Goal: Task Accomplishment & Management: Manage account settings

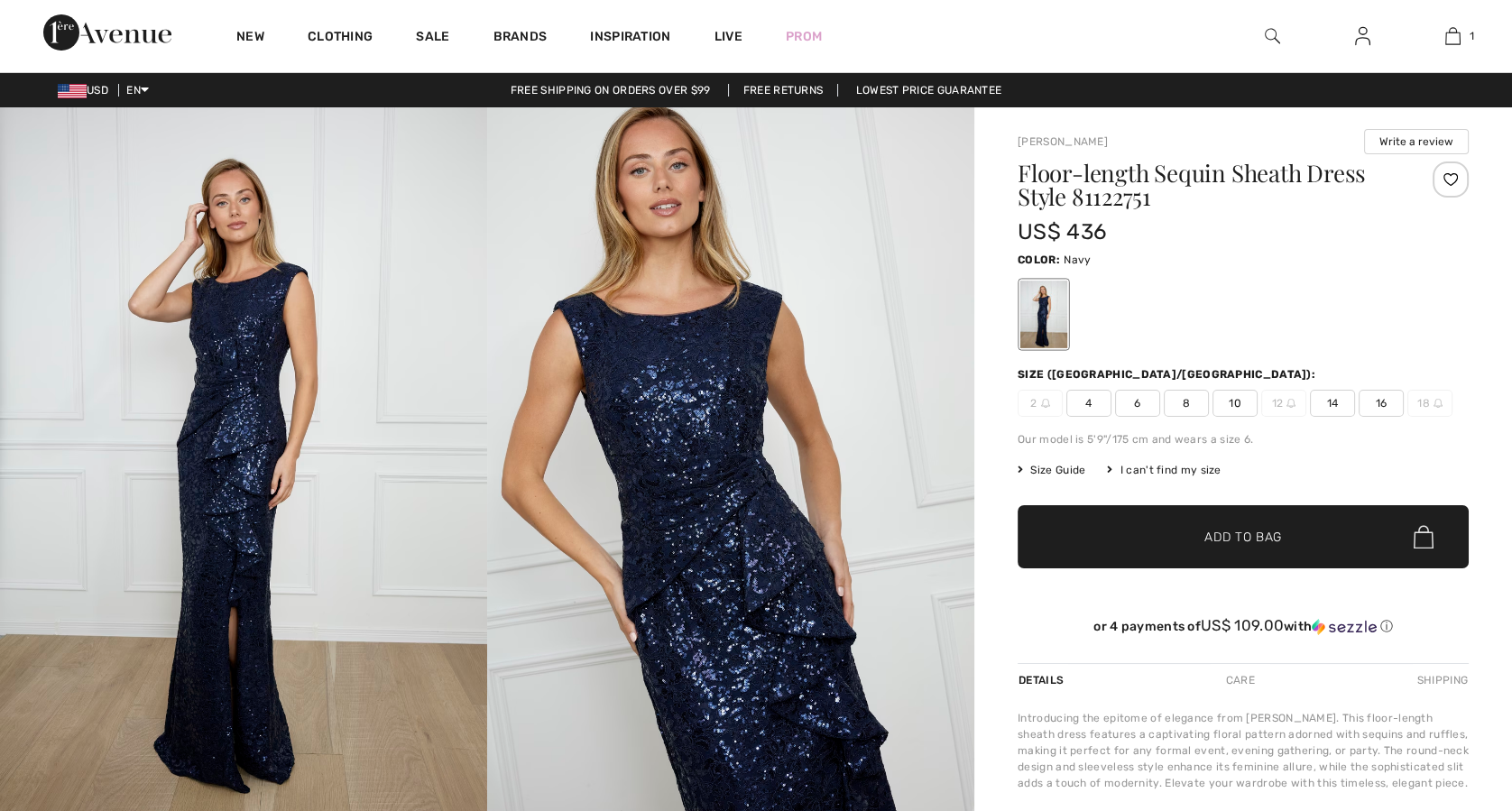
click at [1230, 406] on span "10" at bounding box center [1235, 404] width 45 height 27
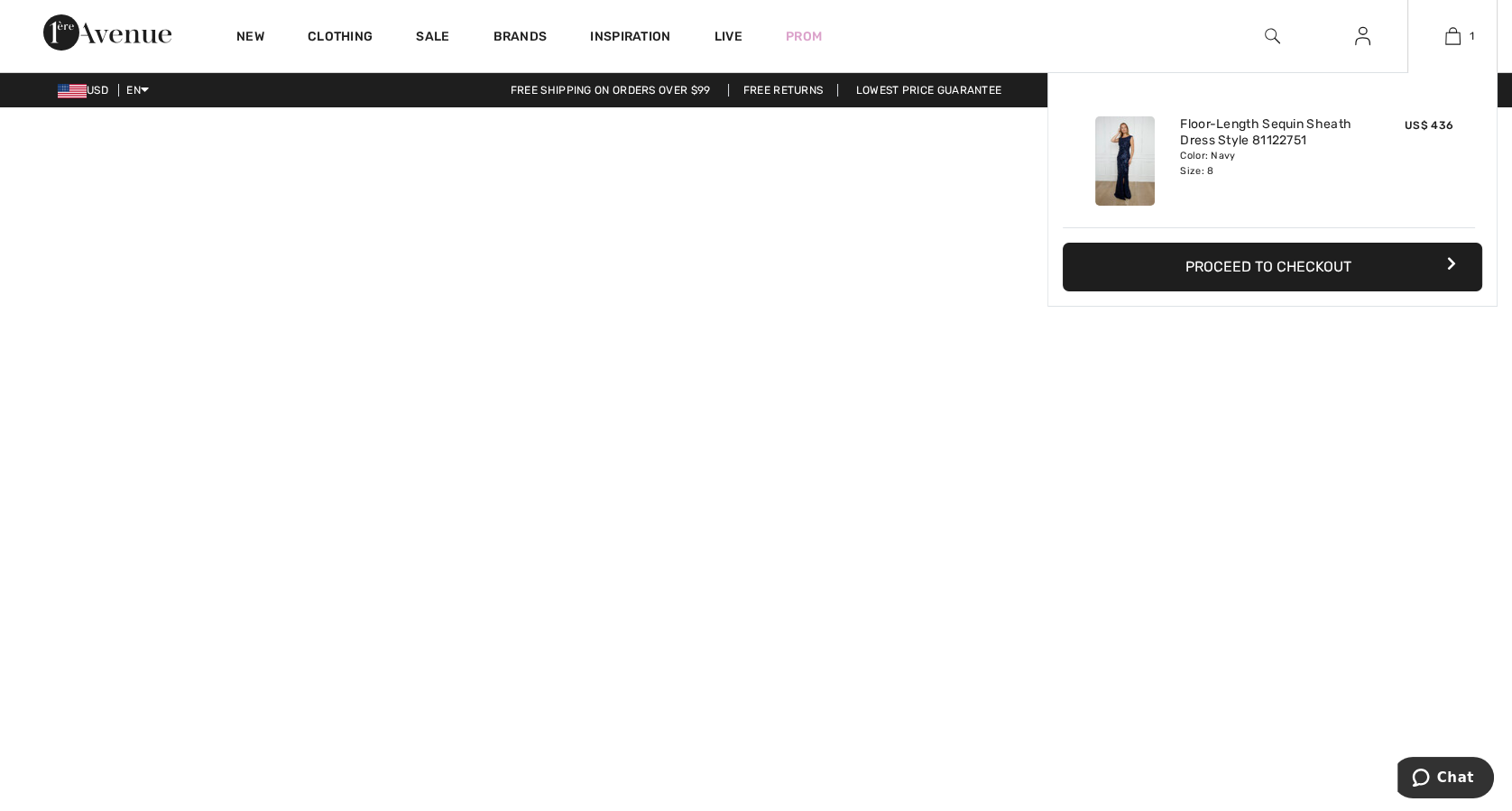
click at [1270, 254] on button "Proceed to Checkout" at bounding box center [1272, 266] width 419 height 49
click at [1246, 258] on button "Proceed to Checkout" at bounding box center [1272, 266] width 419 height 49
click at [1446, 253] on button "Proceed to Checkout" at bounding box center [1272, 266] width 419 height 49
click at [1448, 37] on img at bounding box center [1453, 37] width 16 height 22
click at [1197, 110] on div "Floor-Length Sequin Sheath Dress Style 81122751 Color: Navy Size: 8" at bounding box center [1269, 160] width 192 height 103
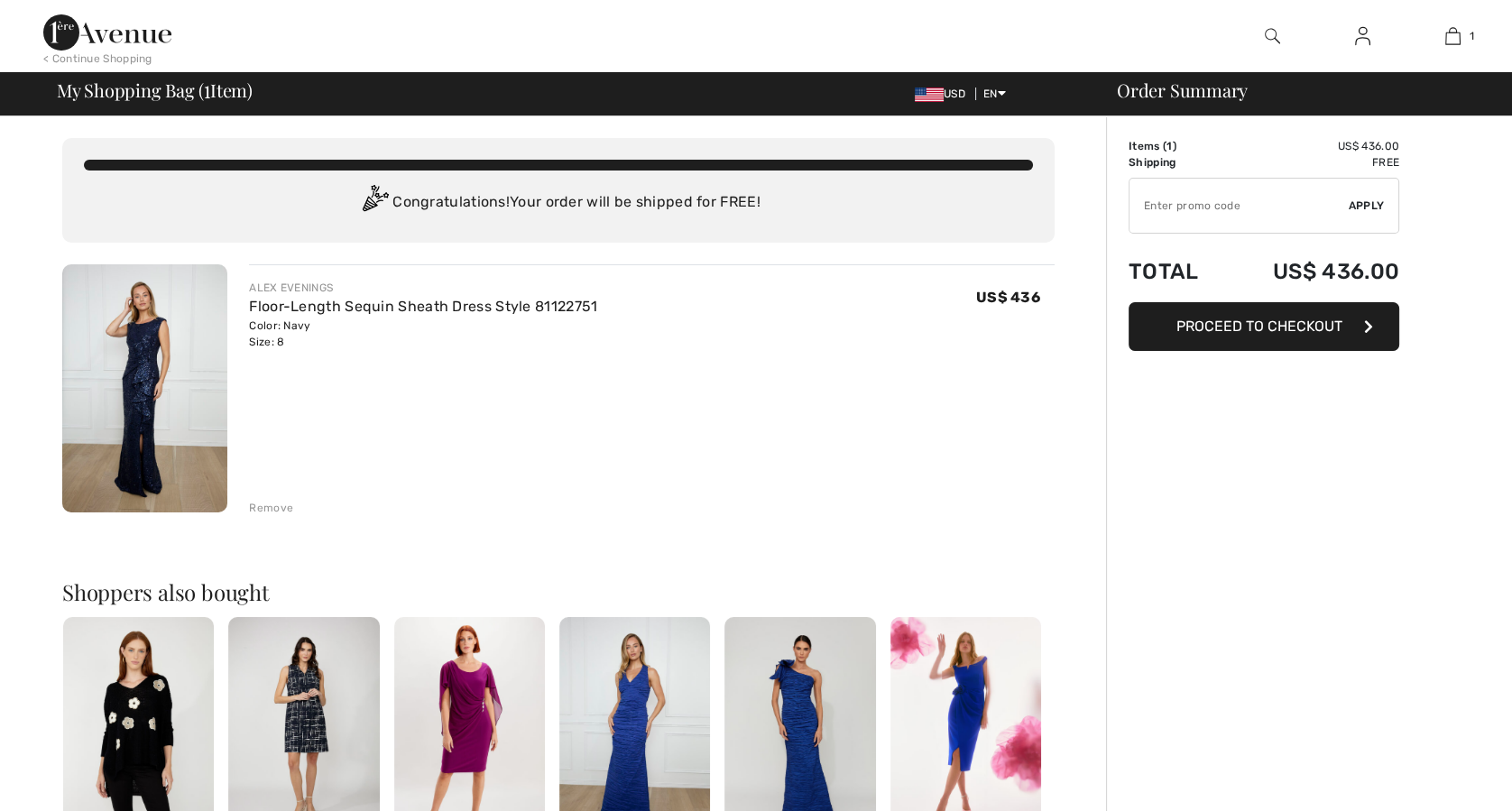
click at [1226, 319] on span "Proceed to Checkout" at bounding box center [1258, 326] width 166 height 17
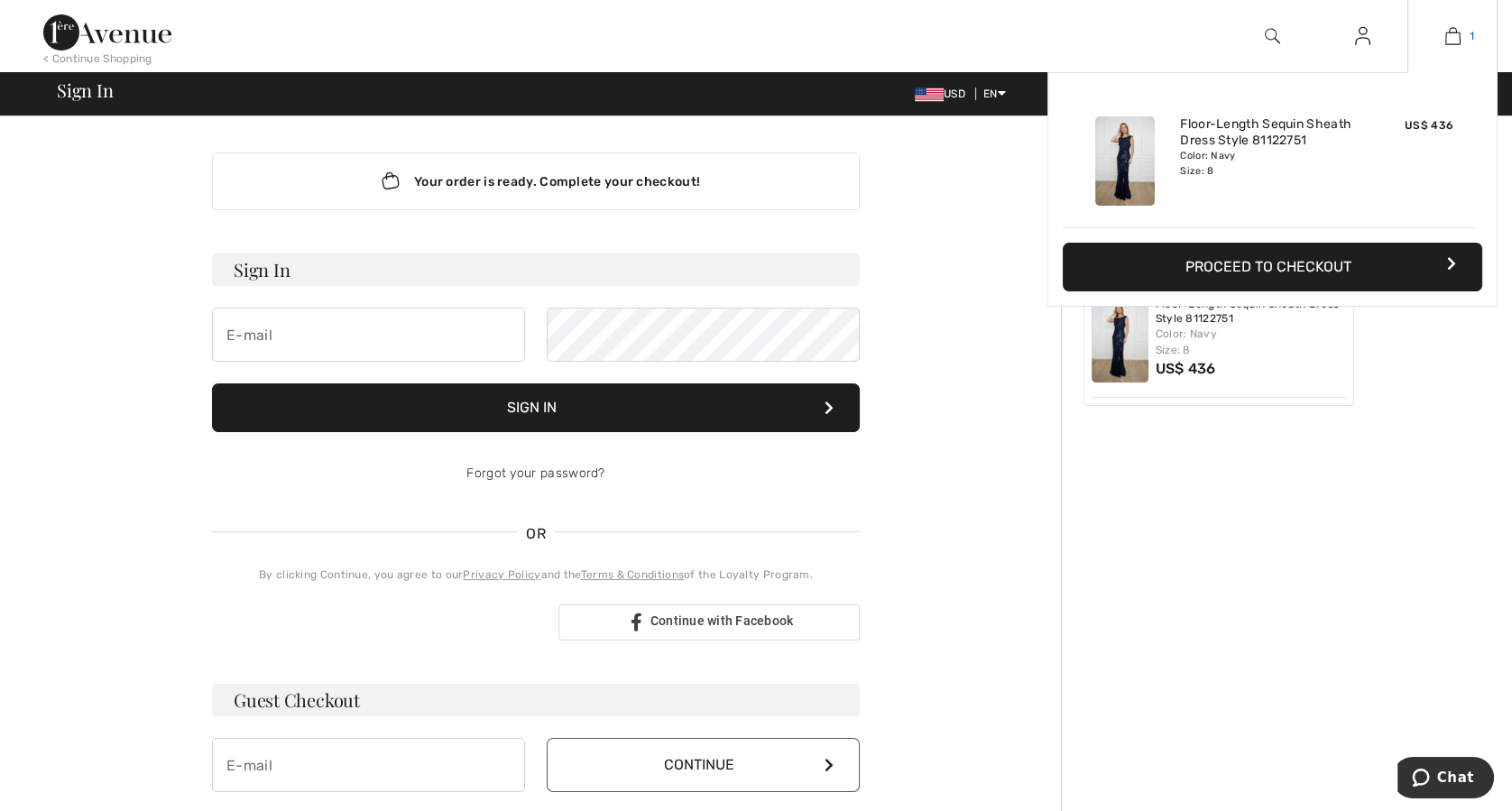
click at [1448, 43] on img at bounding box center [1453, 37] width 16 height 22
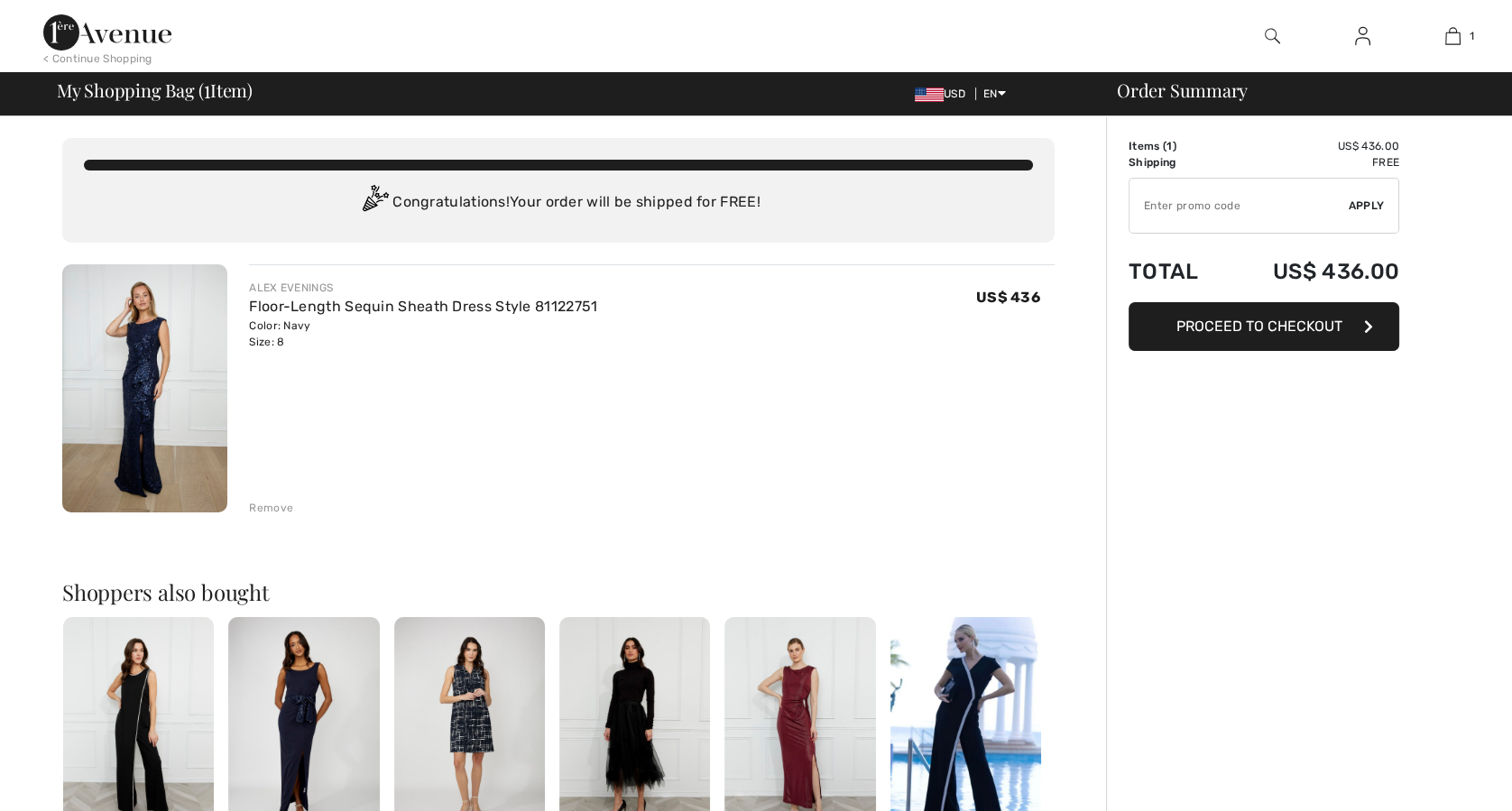
click at [271, 503] on div "Remove" at bounding box center [271, 508] width 44 height 16
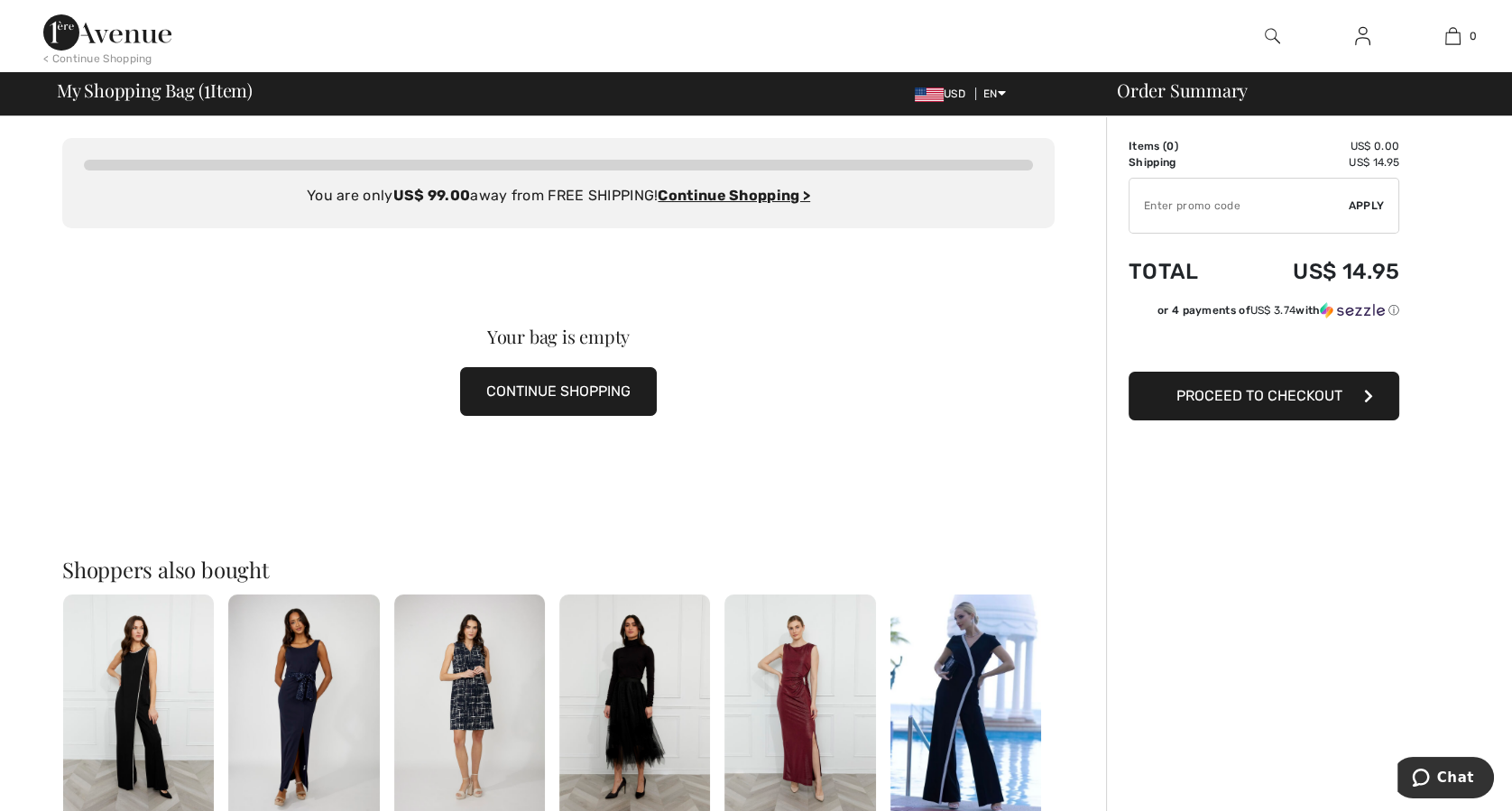
click at [122, 52] on div "< Continue Shopping" at bounding box center [97, 59] width 109 height 16
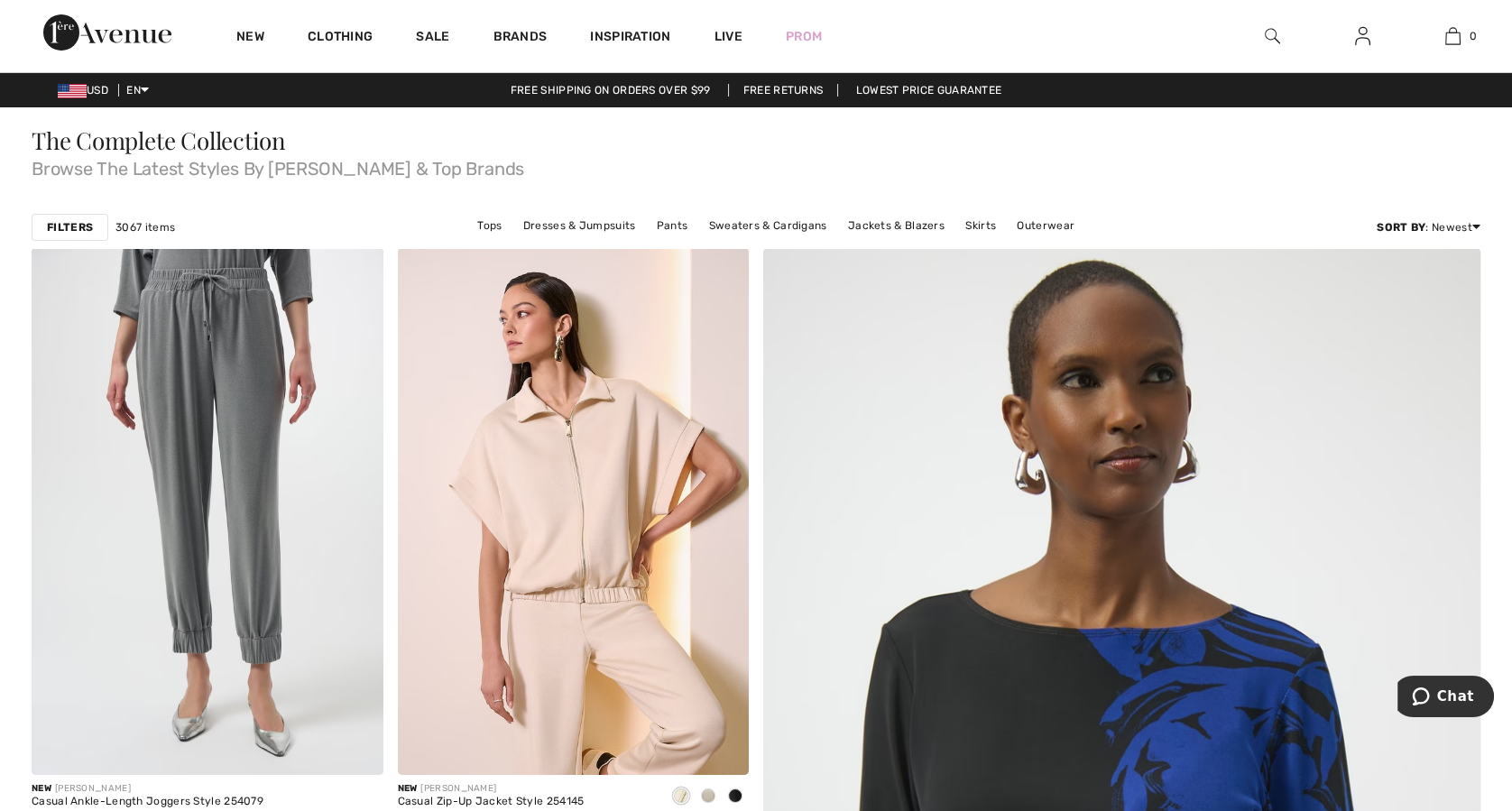
click at [1281, 43] on div at bounding box center [1271, 36] width 91 height 72
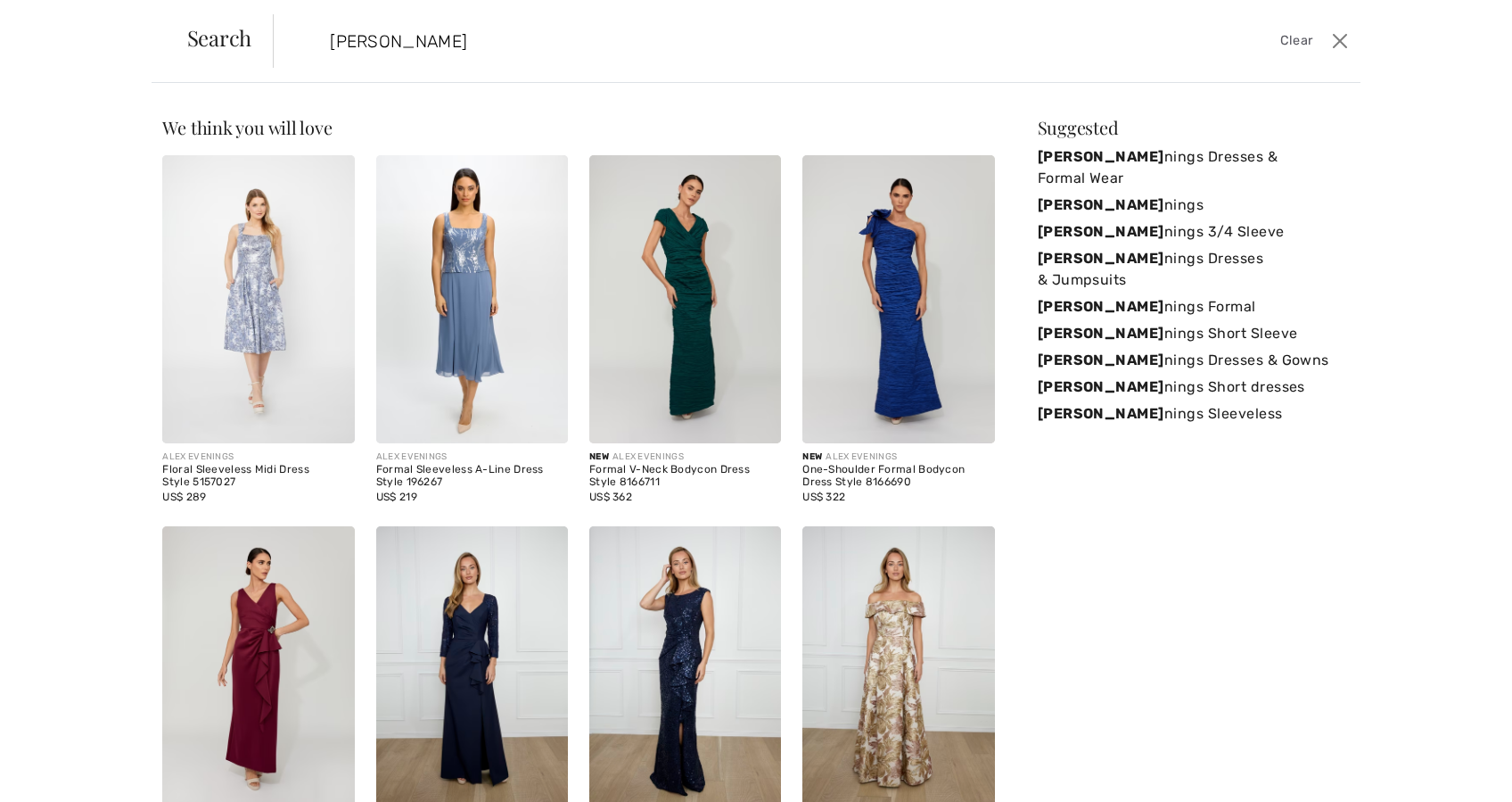
type input "alex eve"
click at [657, 468] on div "Formal V-Neck Bodycon Dress Style 8166711" at bounding box center [685, 476] width 192 height 25
click at [602, 468] on div "Formal V-Neck Bodycon Dress Style 8166711" at bounding box center [685, 476] width 192 height 25
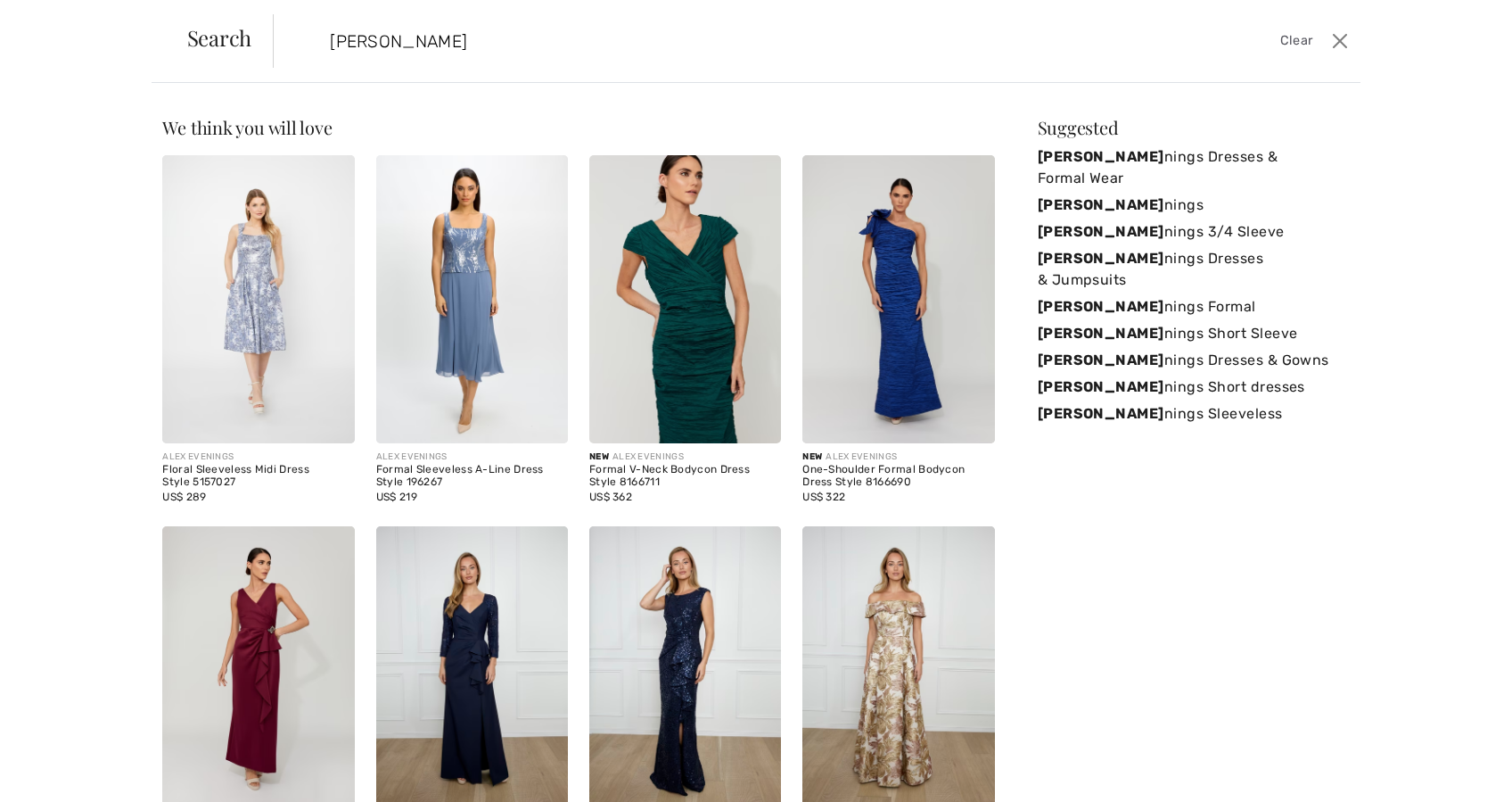
click at [682, 364] on img at bounding box center [685, 299] width 192 height 288
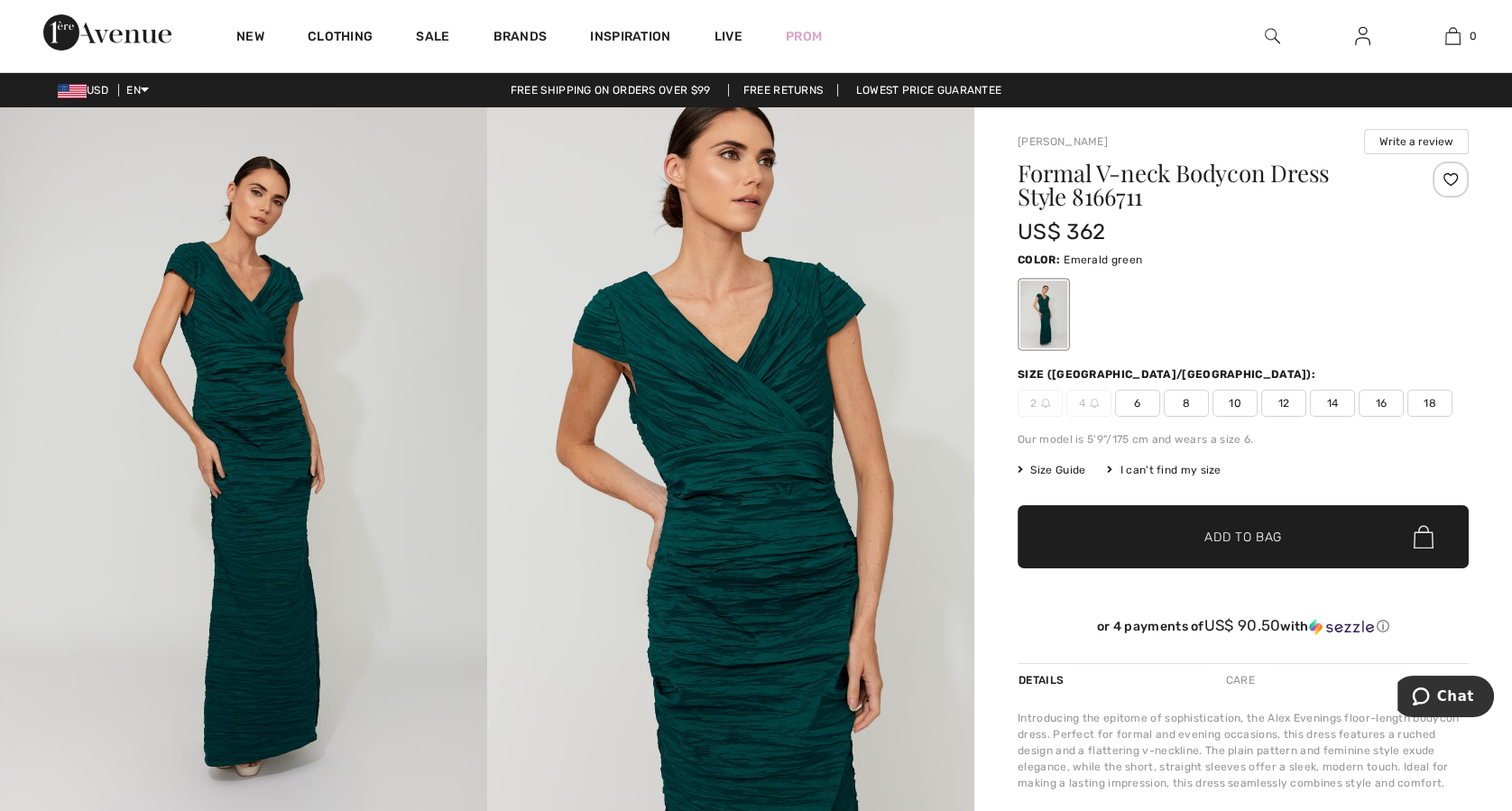
click at [1191, 398] on span "8" at bounding box center [1185, 404] width 45 height 27
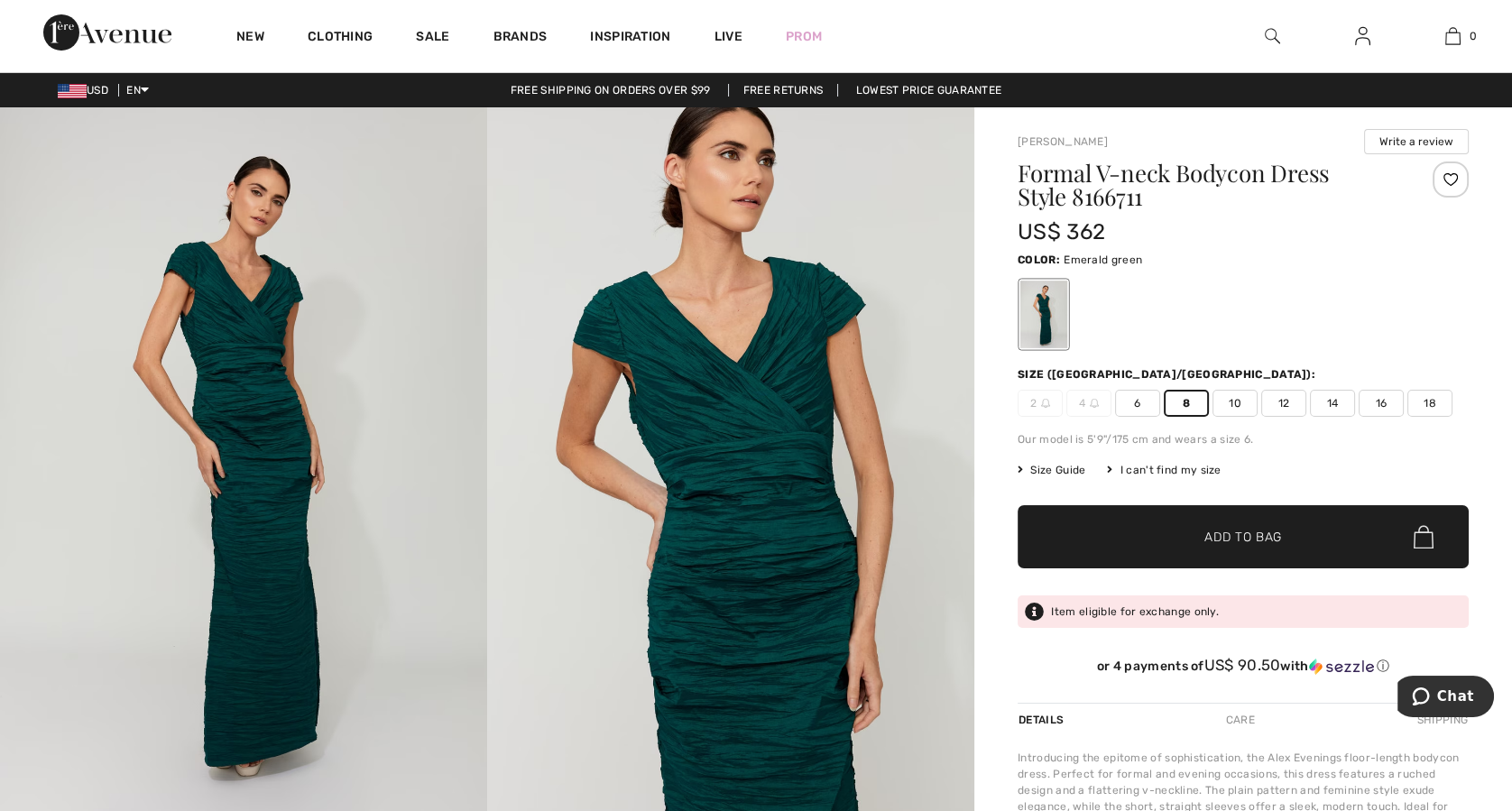
click at [1369, 34] on img at bounding box center [1362, 37] width 16 height 22
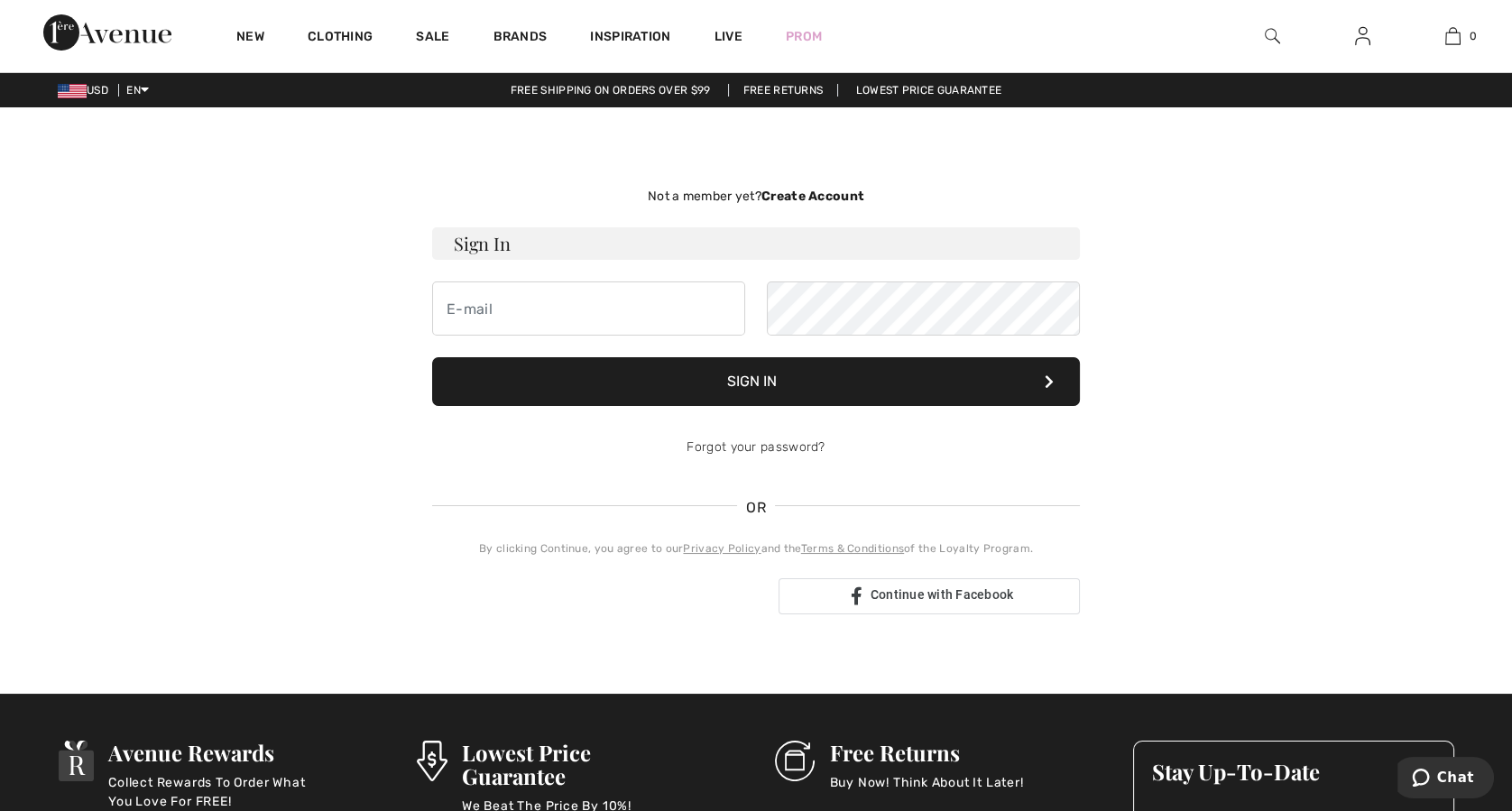
click at [861, 506] on div "OR" at bounding box center [756, 516] width 648 height 23
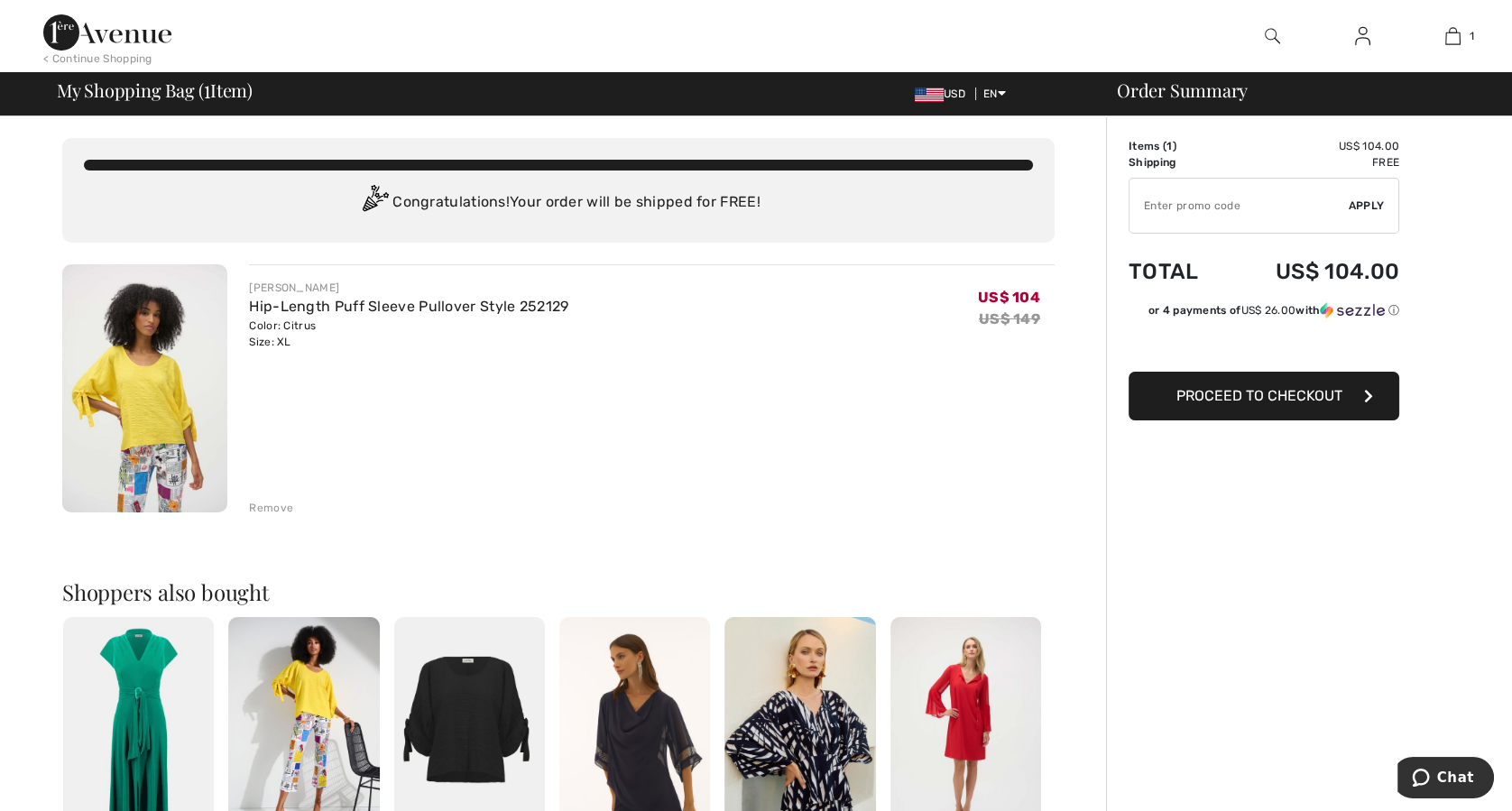
click at [278, 504] on div "Remove" at bounding box center [271, 508] width 44 height 16
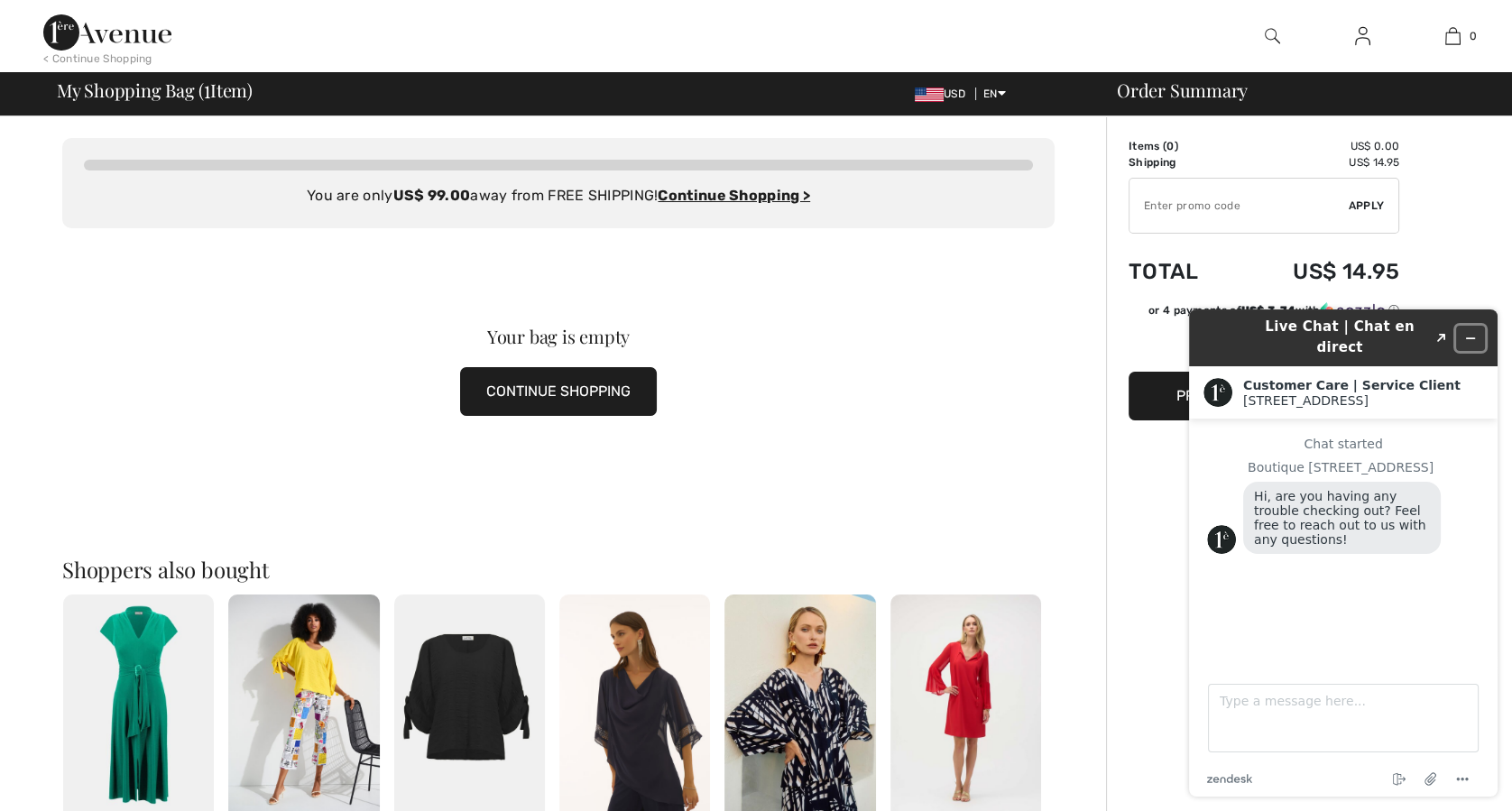
click at [1469, 332] on icon "Minimize widget" at bounding box center [1471, 339] width 13 height 13
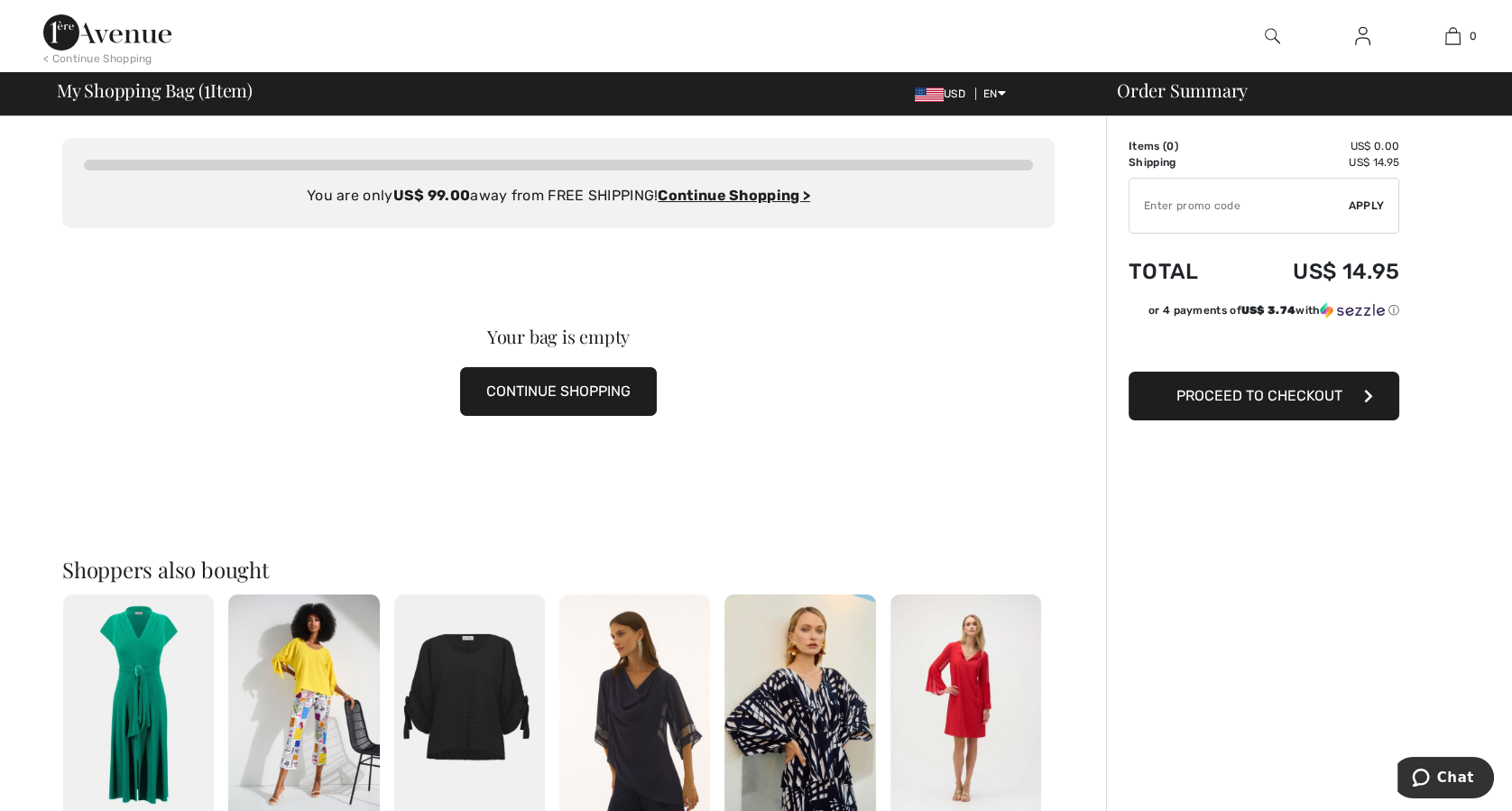
click at [1362, 46] on img at bounding box center [1362, 37] width 16 height 22
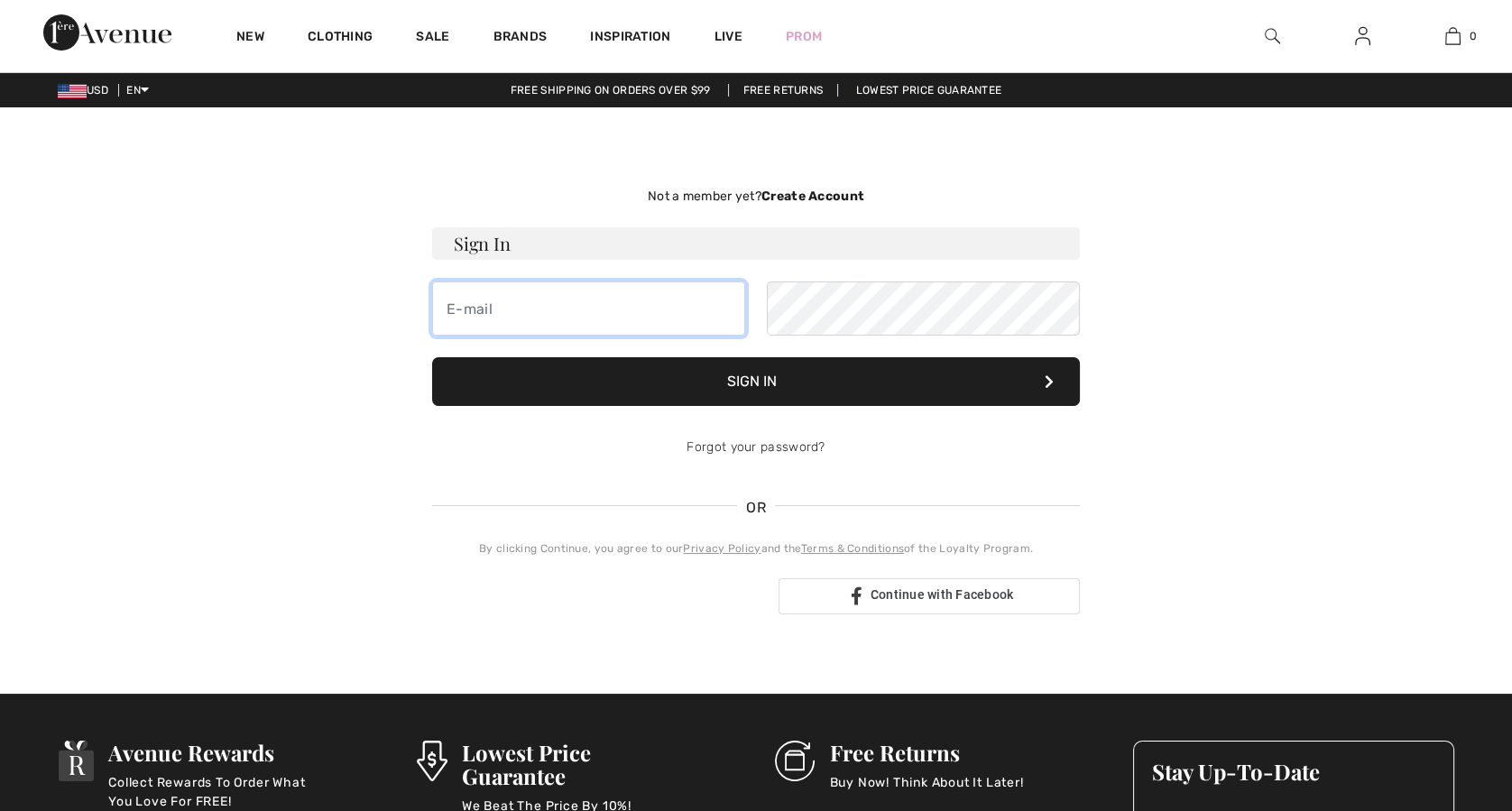
click at [543, 300] on input "email" at bounding box center [589, 308] width 313 height 54
type input "[EMAIL_ADDRESS][DOMAIN_NAME]"
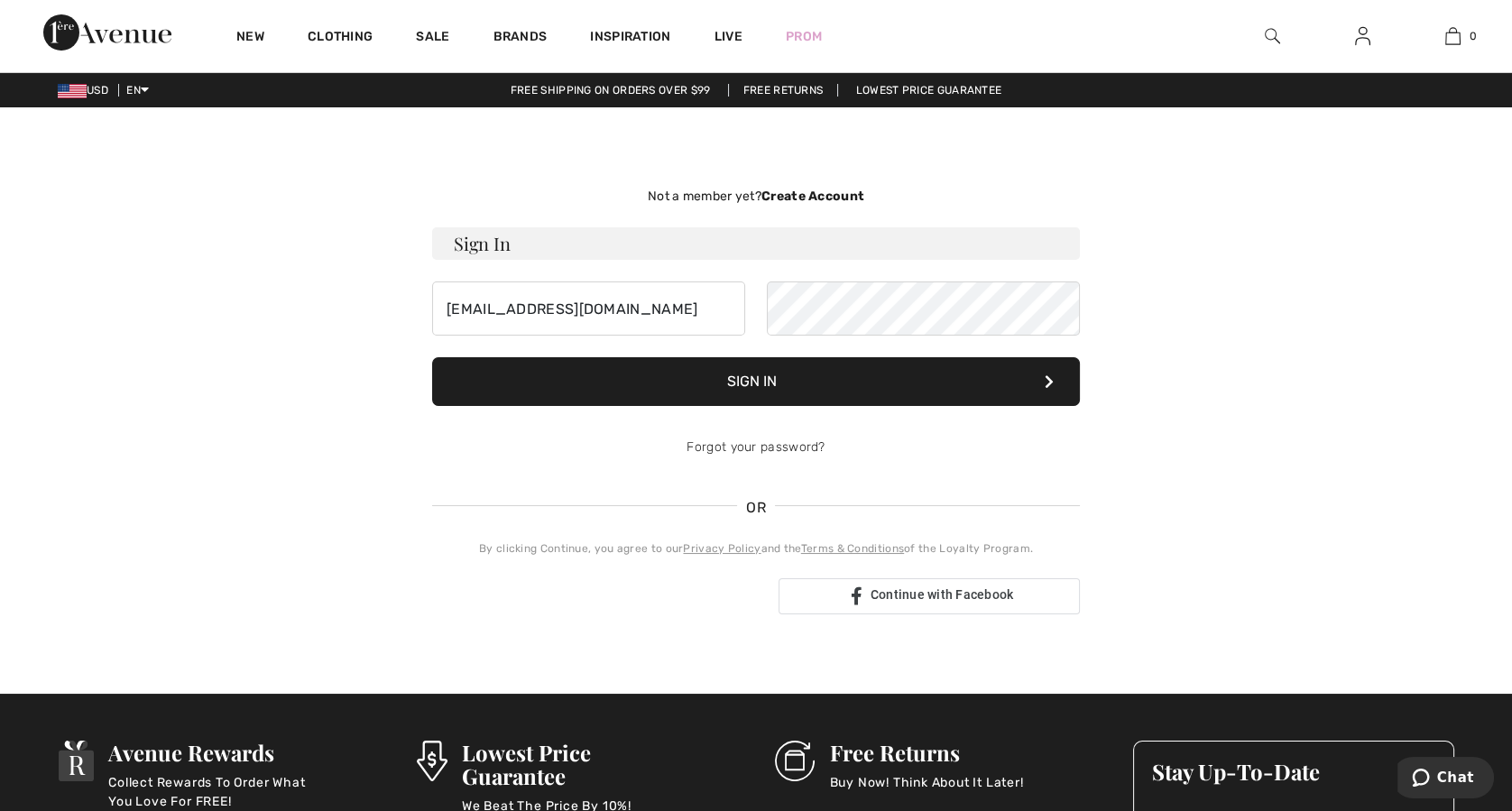
click at [633, 376] on button "Sign In" at bounding box center [756, 381] width 648 height 49
click at [675, 386] on button "Sign In" at bounding box center [756, 381] width 648 height 49
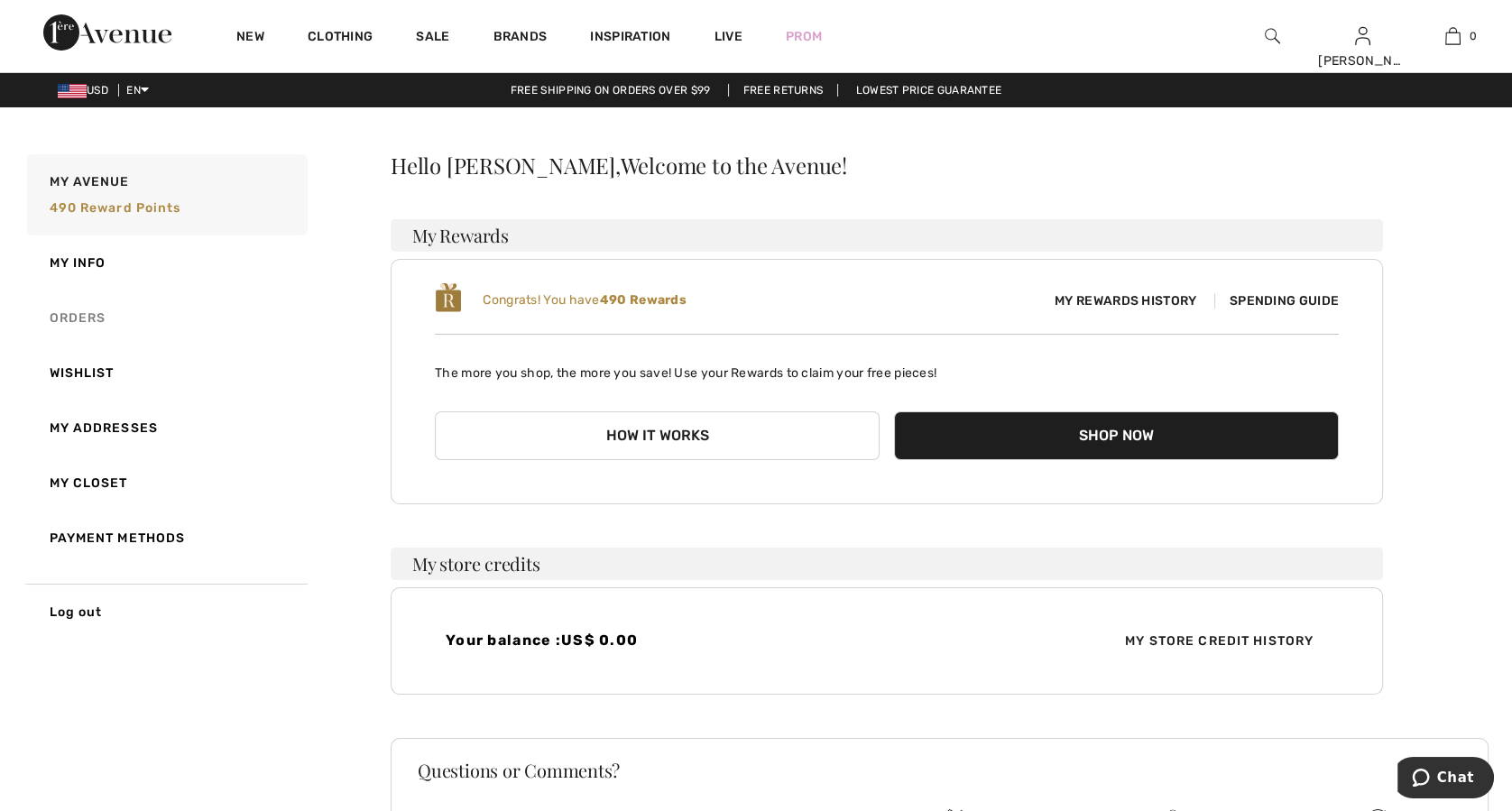
click at [96, 315] on link "Orders" at bounding box center [166, 318] width 284 height 55
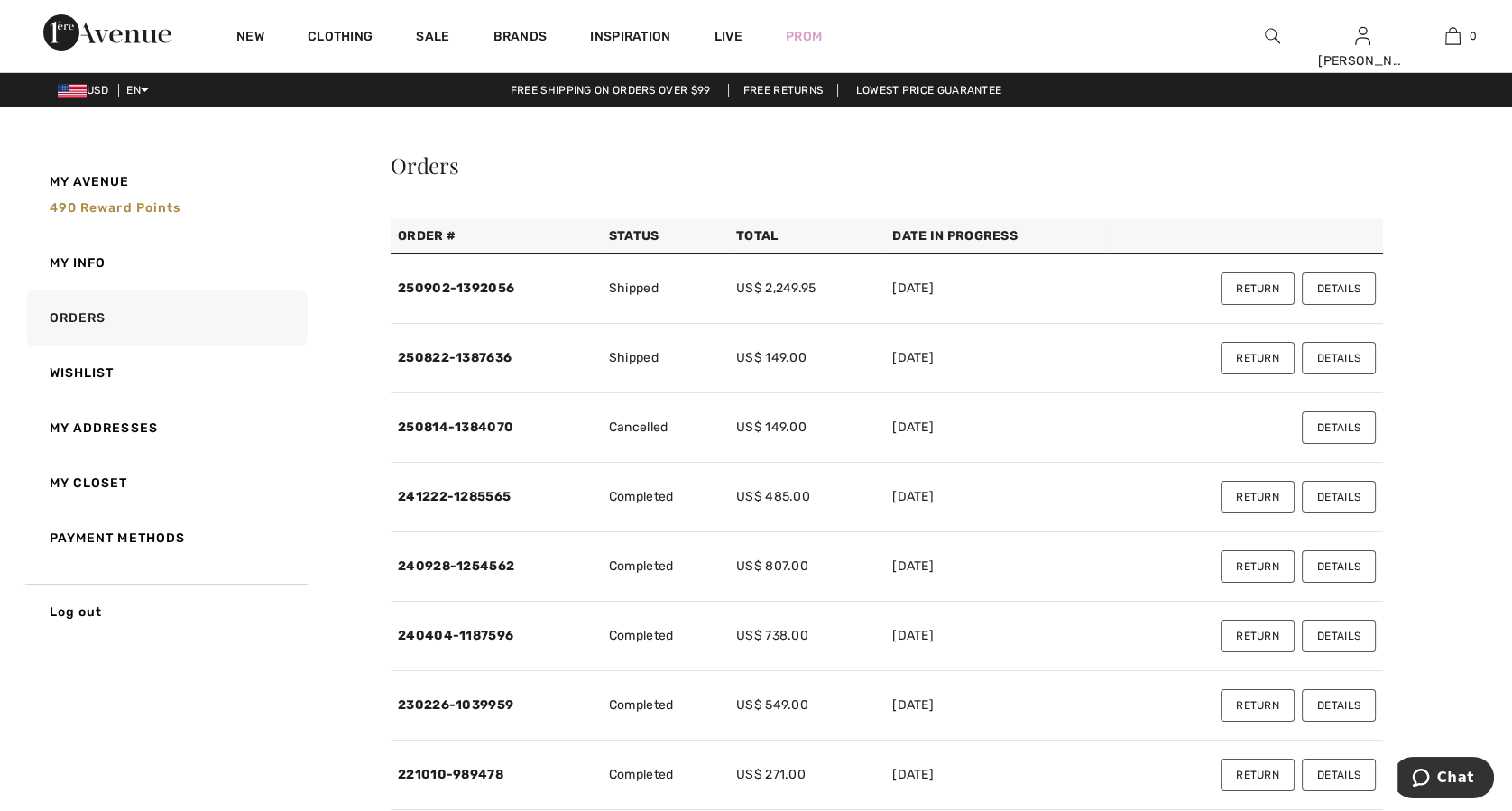
click at [1254, 285] on button "Return" at bounding box center [1257, 288] width 74 height 32
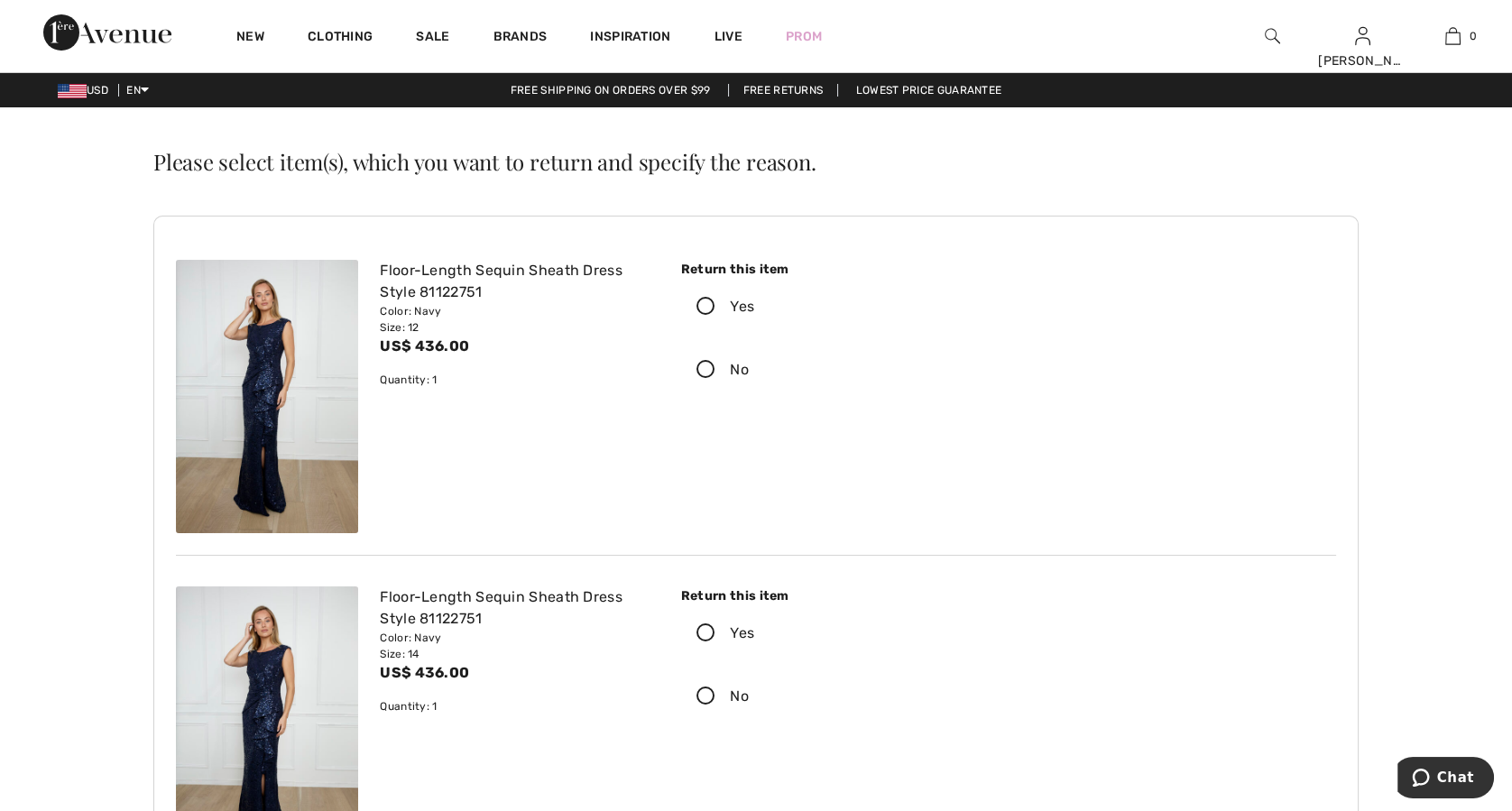
click at [705, 308] on icon at bounding box center [706, 307] width 48 height 19
click at [754, 308] on input "Yes" at bounding box center [760, 307] width 12 height 54
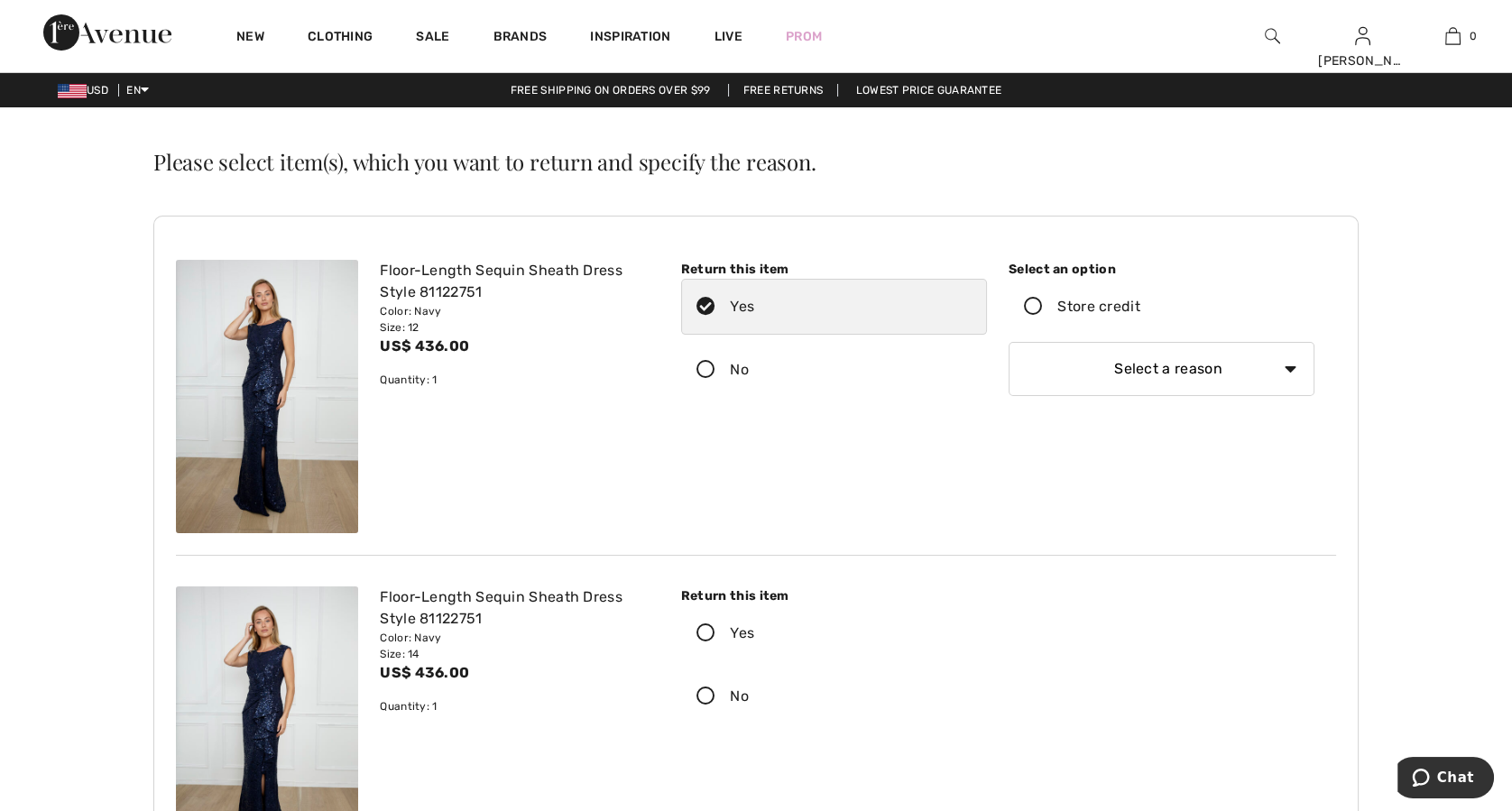
click at [1035, 306] on icon at bounding box center [1033, 307] width 48 height 19
click at [1140, 306] on input "Store credit" at bounding box center [1146, 307] width 12 height 54
click at [1124, 379] on select "Select a reason I received the wrong product or size My order arrived too late …" at bounding box center [1161, 369] width 306 height 54
select select "4"
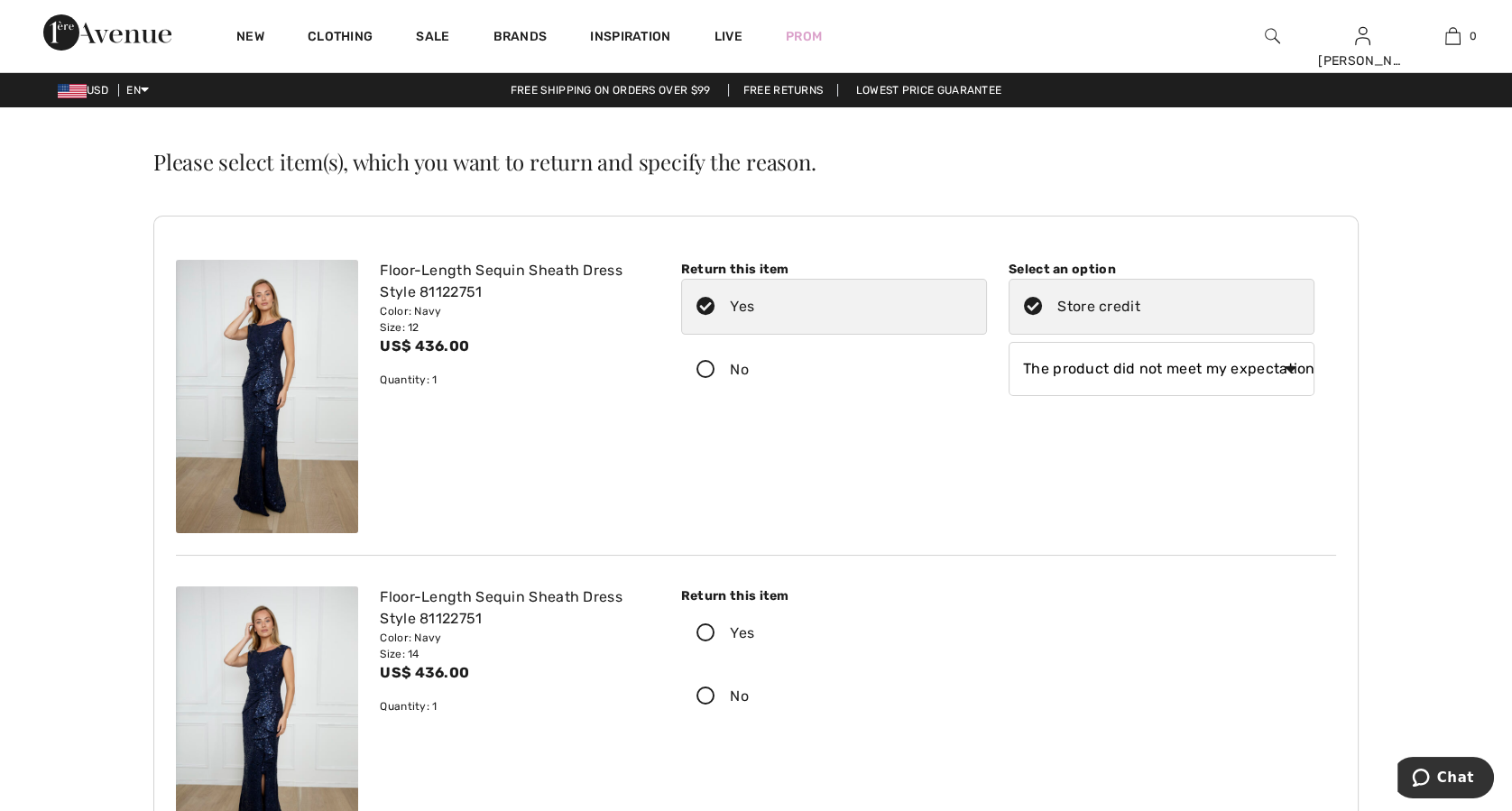
click at [1009, 342] on select "Select a reason I received the wrong product or size My order arrived too late …" at bounding box center [1161, 369] width 306 height 54
click at [706, 633] on icon at bounding box center [706, 633] width 48 height 19
click at [754, 633] on input "Yes" at bounding box center [760, 633] width 12 height 54
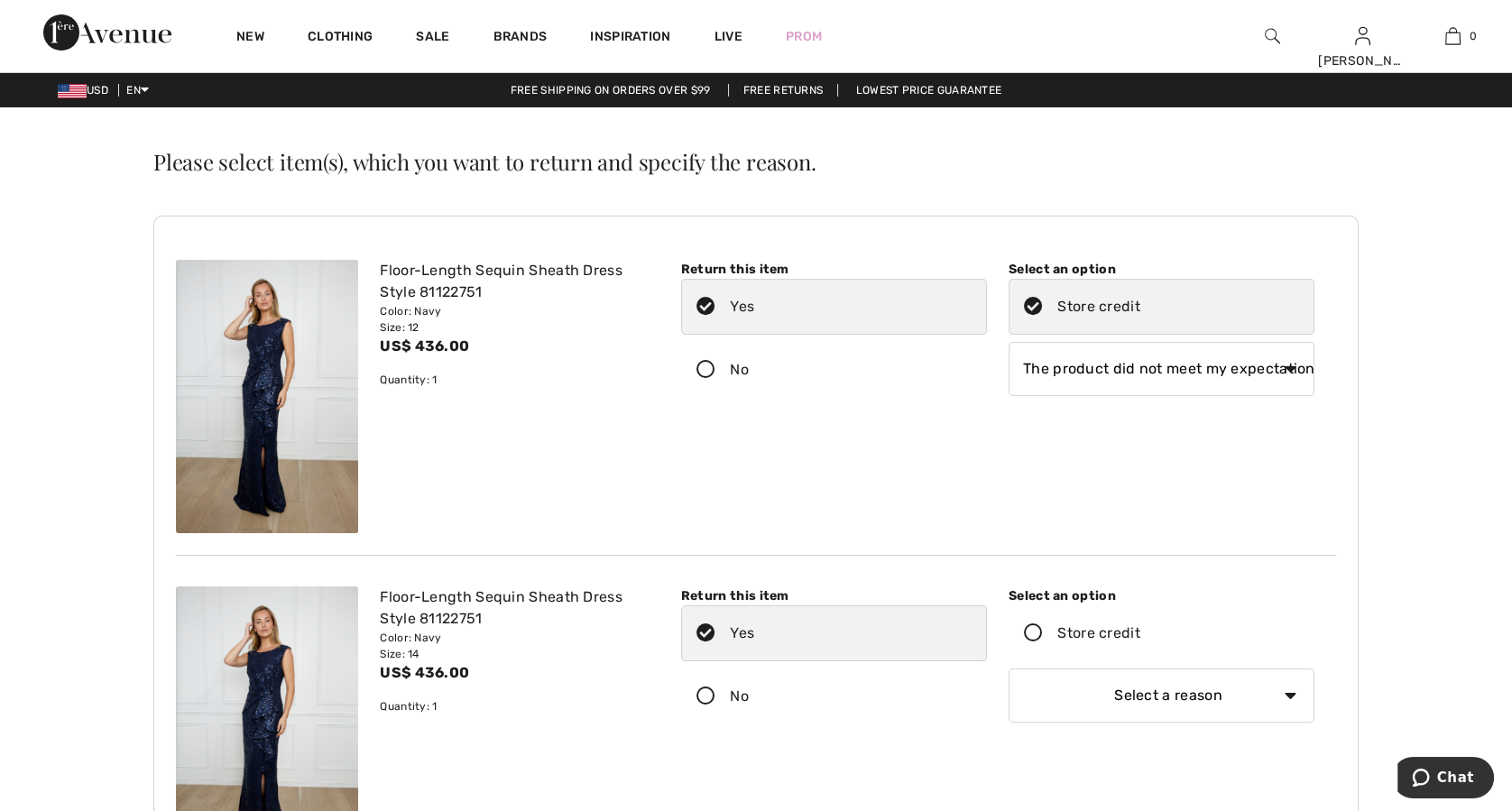
click at [1039, 631] on icon at bounding box center [1033, 633] width 48 height 19
click at [1140, 631] on input "Store credit" at bounding box center [1146, 633] width 12 height 54
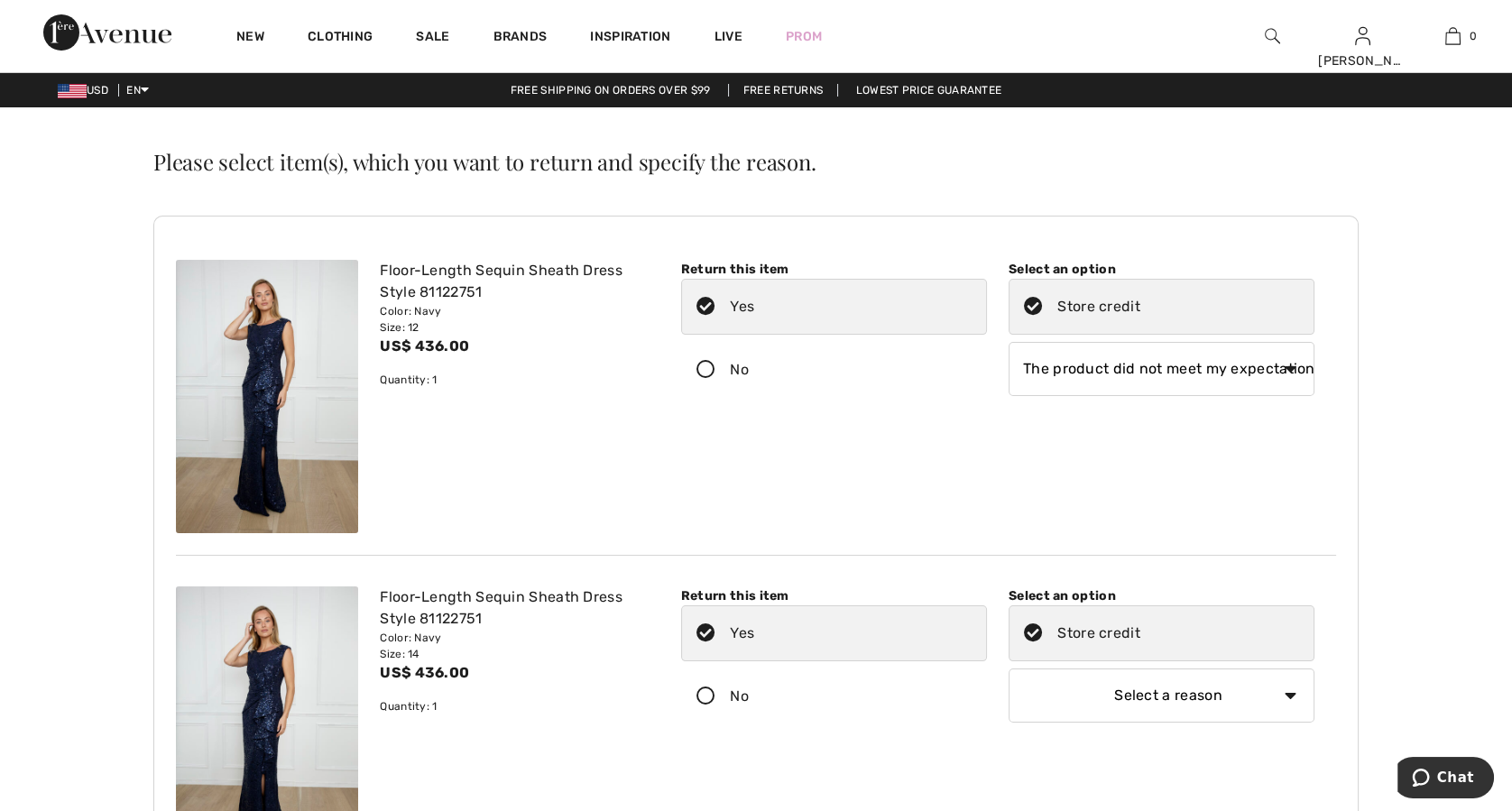
click at [1123, 689] on select "Select a reason I received the wrong product or size My order arrived too late …" at bounding box center [1161, 695] width 306 height 54
select select "4"
click at [1009, 668] on select "Select a reason I received the wrong product or size My order arrived too late …" at bounding box center [1161, 695] width 306 height 54
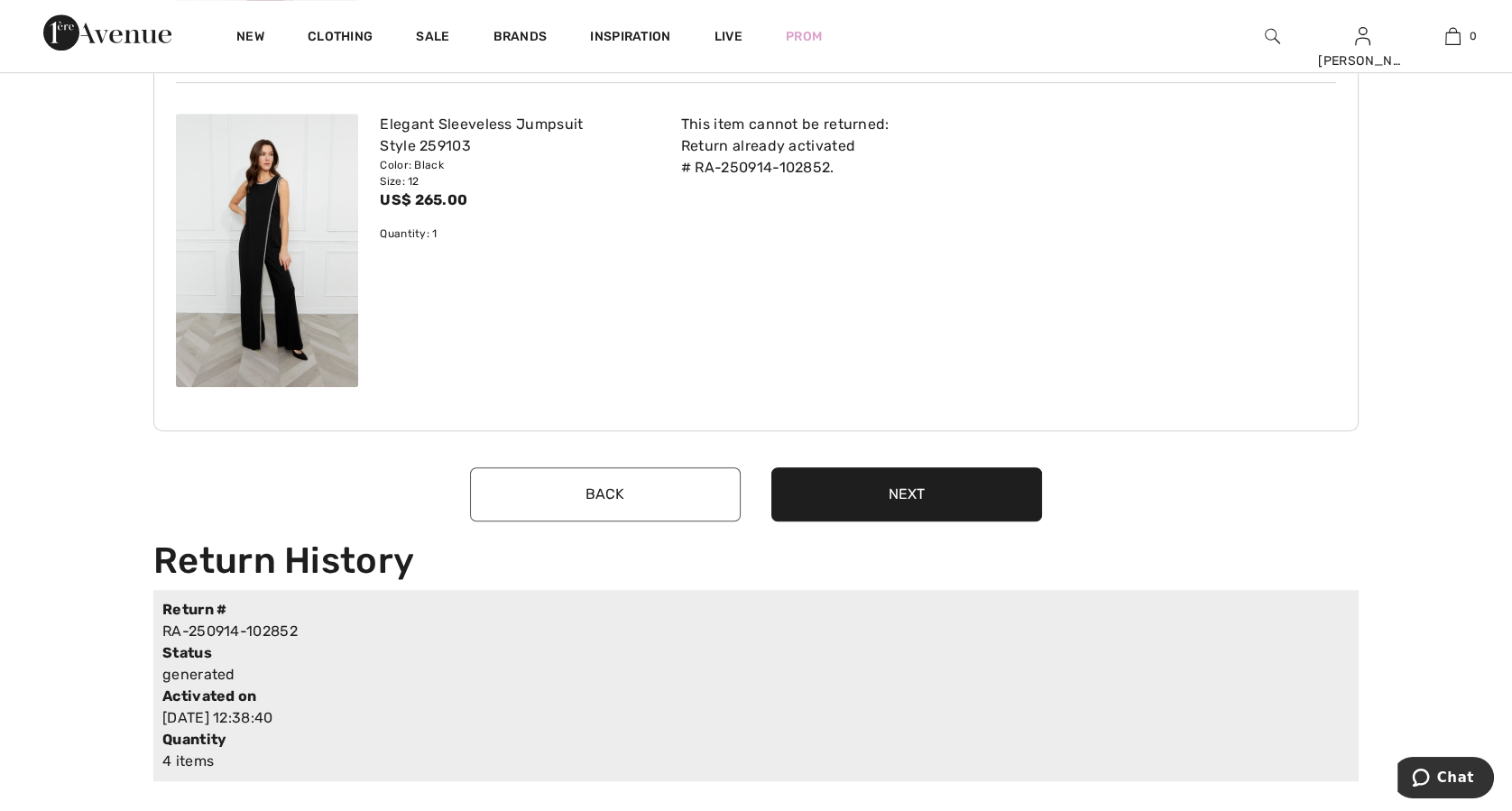
scroll to position [2109, 0]
click at [997, 484] on button "Next" at bounding box center [907, 493] width 271 height 54
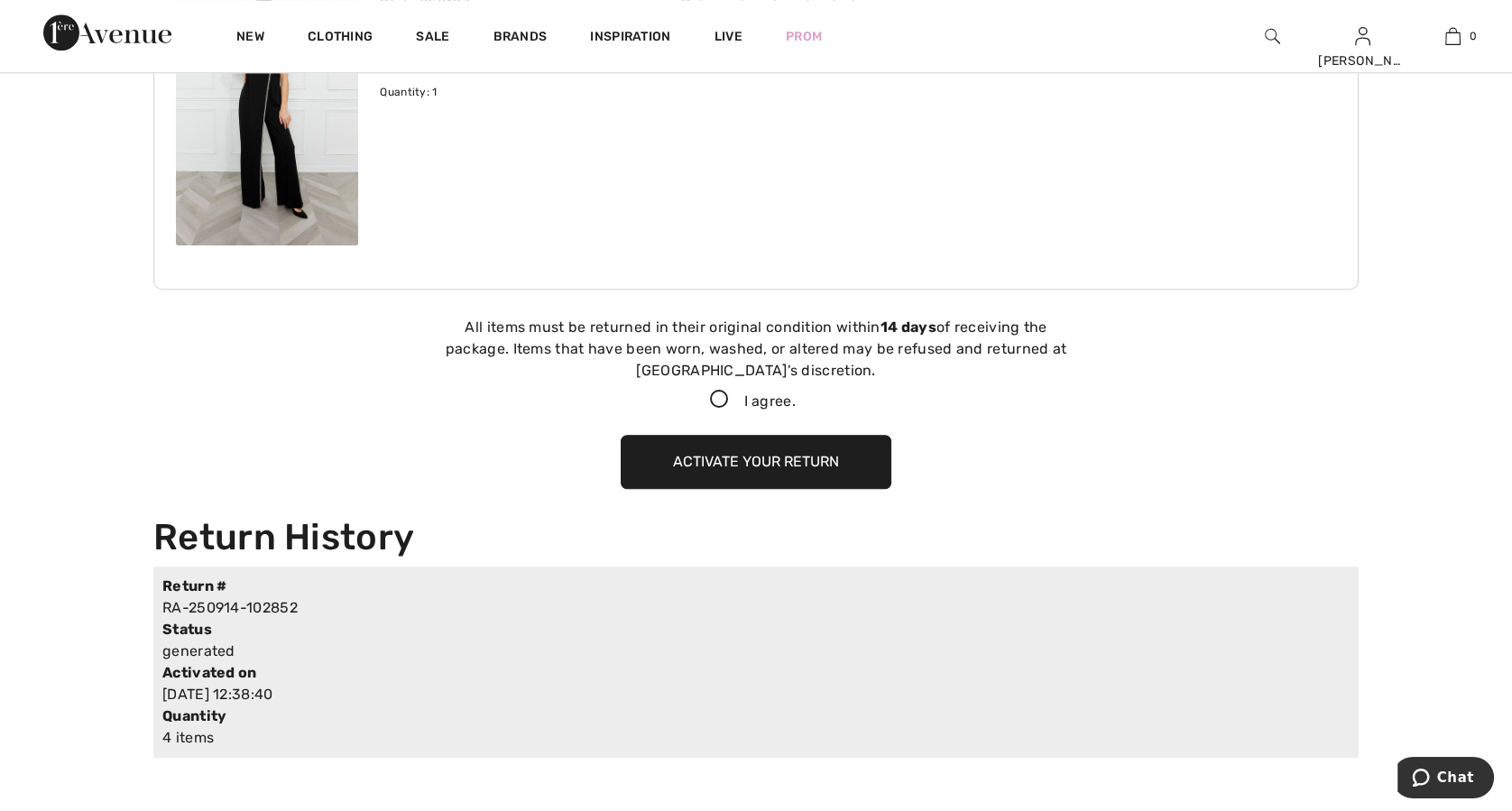
scroll to position [2249, 0]
click at [714, 399] on icon at bounding box center [719, 401] width 48 height 19
click at [795, 399] on input "I agree." at bounding box center [801, 401] width 12 height 12
checkbox input "true"
click at [737, 457] on button "Activate your return" at bounding box center [756, 462] width 271 height 54
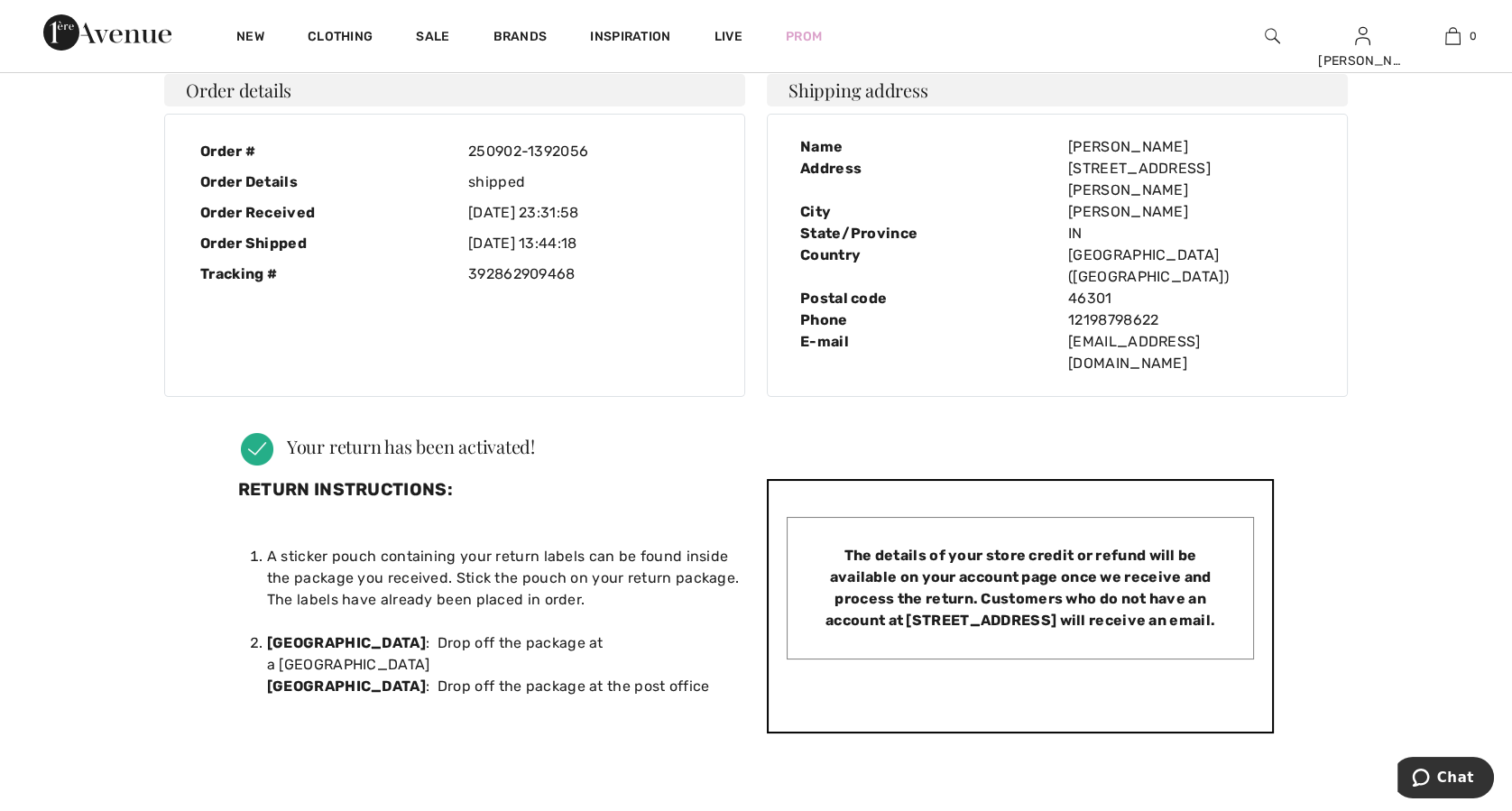
scroll to position [0, 0]
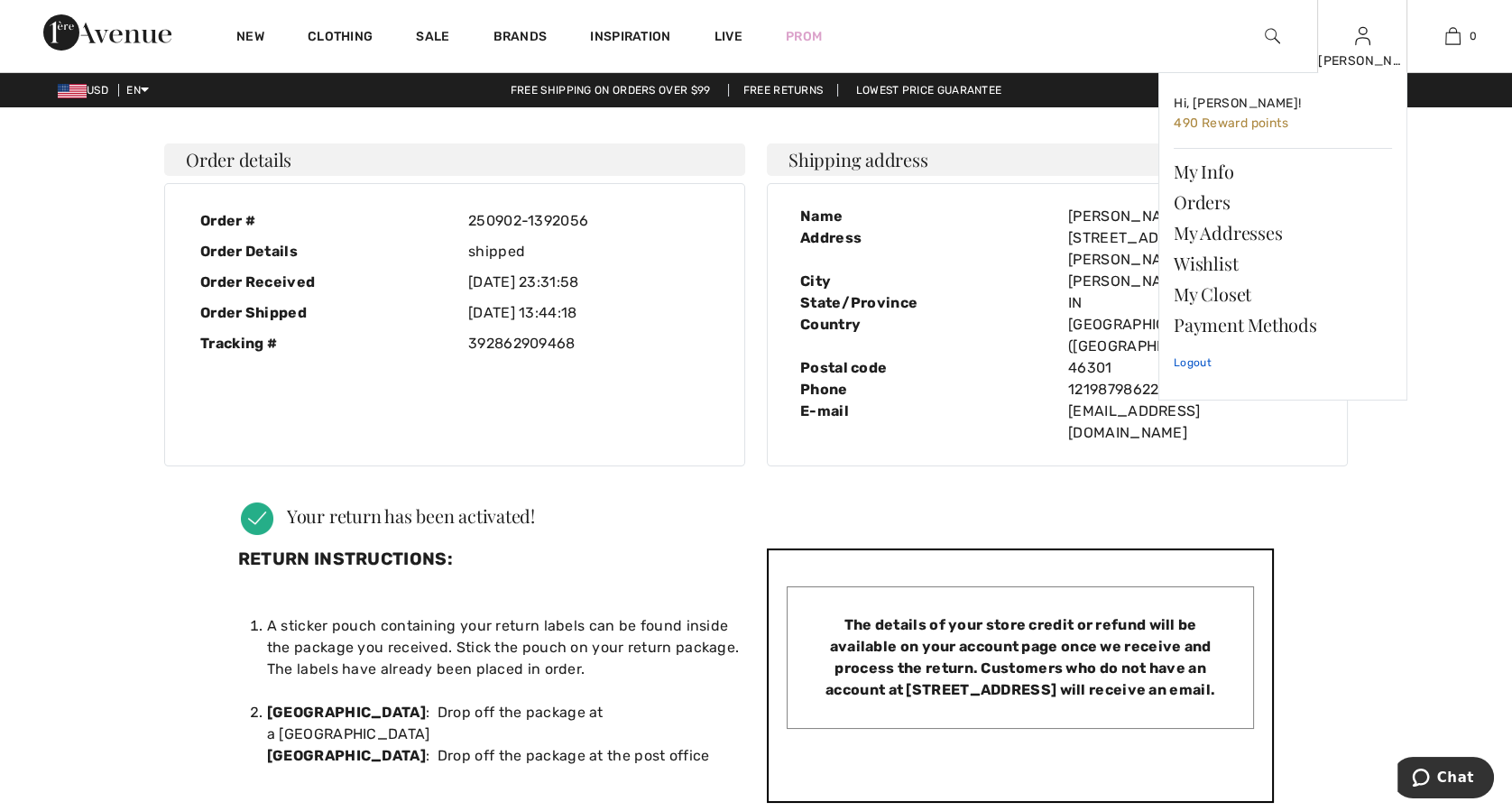
click at [1195, 359] on link "Logout" at bounding box center [1282, 362] width 219 height 45
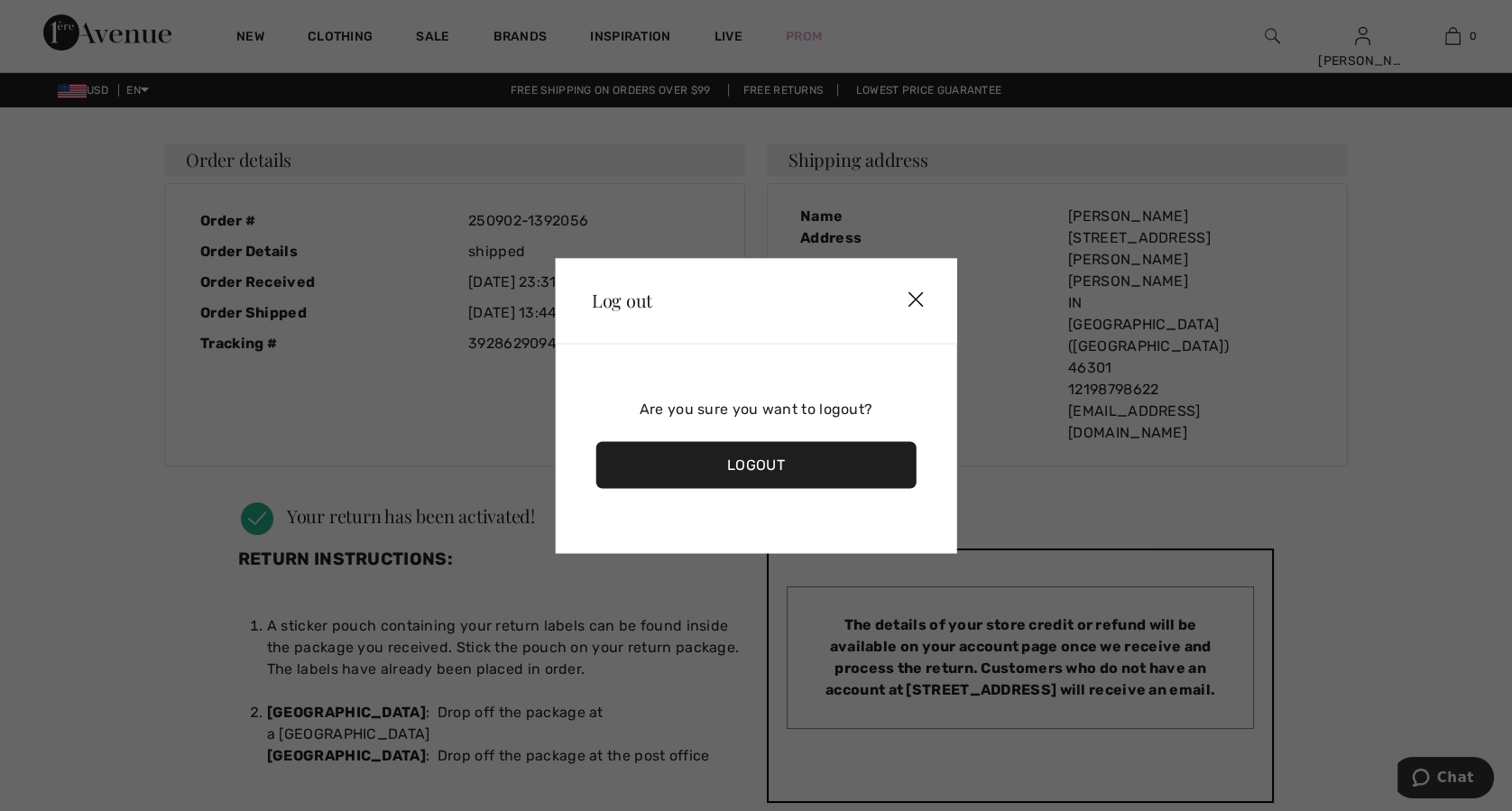
click at [827, 467] on div "Logout" at bounding box center [756, 464] width 320 height 47
